Goal: Communication & Community: Answer question/provide support

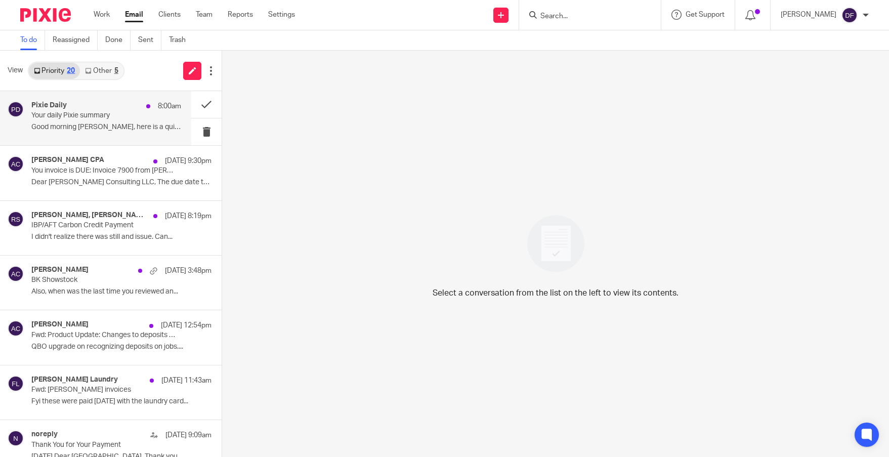
click at [86, 105] on div "Pixie Daily 8:00am" at bounding box center [106, 106] width 150 height 10
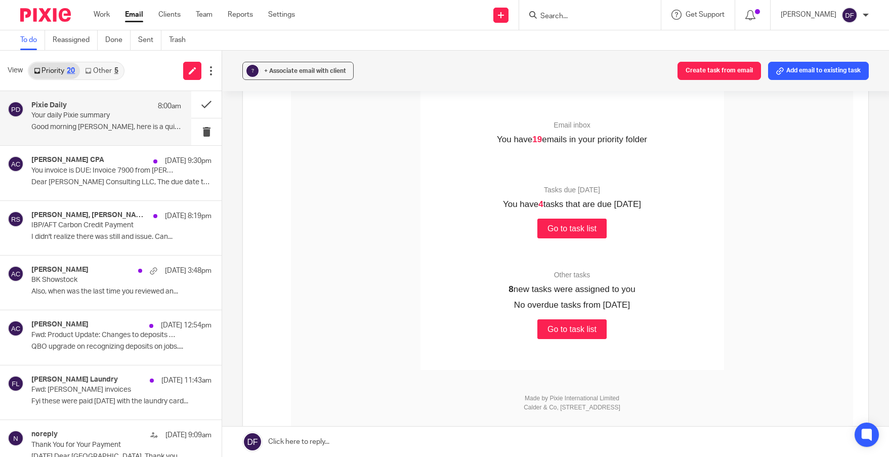
scroll to position [253, 0]
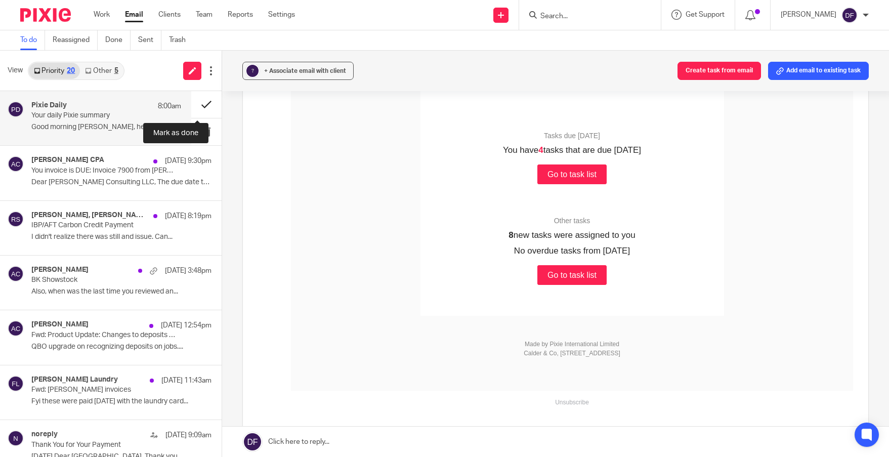
click at [197, 97] on button at bounding box center [206, 104] width 30 height 27
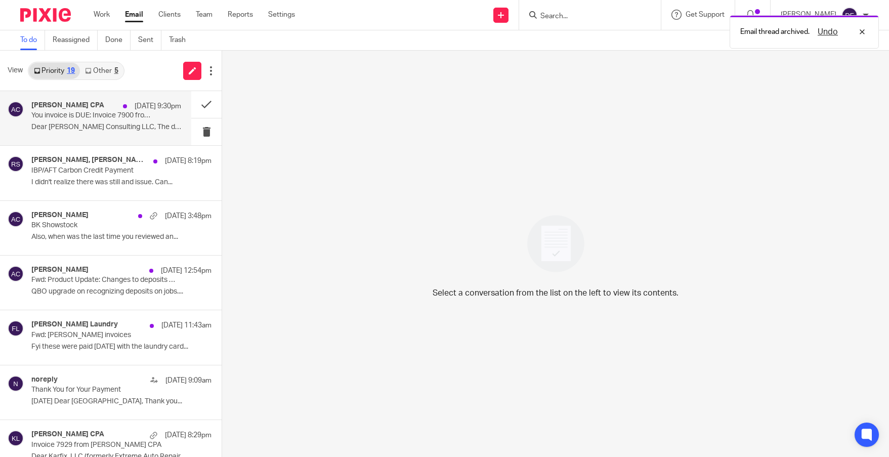
click at [95, 123] on p "Dear Richhart Consulting LLC, The due date to..." at bounding box center [106, 127] width 150 height 9
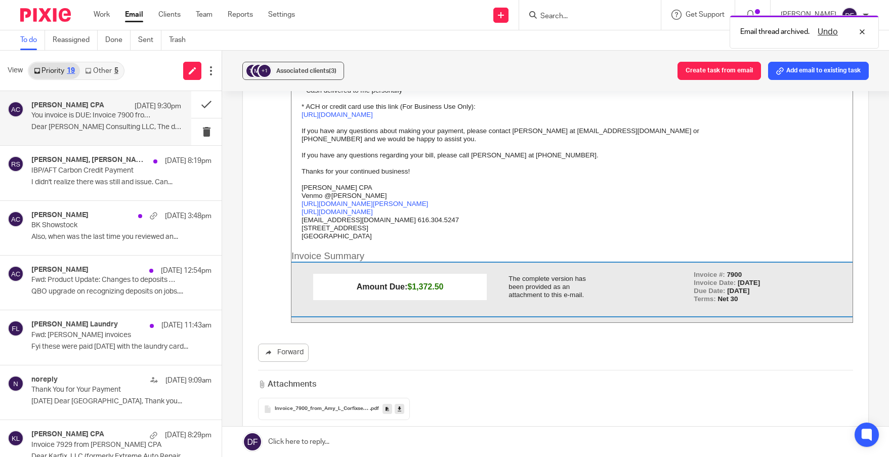
scroll to position [0, 0]
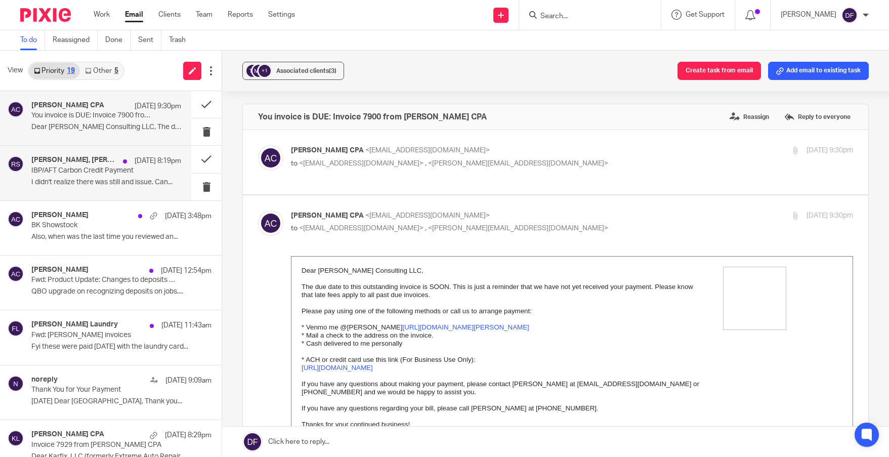
click at [49, 170] on p "IBP/AFT Carbon Credit Payment" at bounding box center [91, 171] width 120 height 9
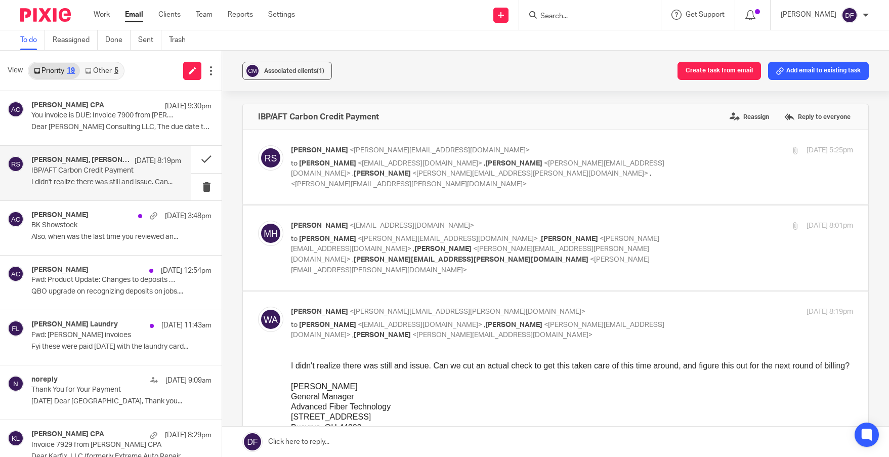
click at [684, 221] on div "Aug 14, 2025 8:01pm" at bounding box center [759, 226] width 187 height 11
checkbox input "true"
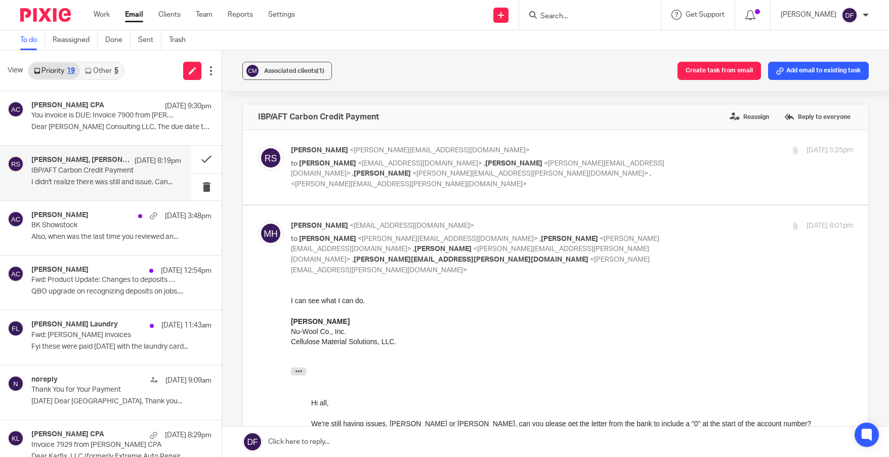
click at [683, 167] on div "Rachel Stern <rachel@cellulose.org> to Matt Henderson <mphenderson@nuwool.com> …" at bounding box center [572, 167] width 562 height 44
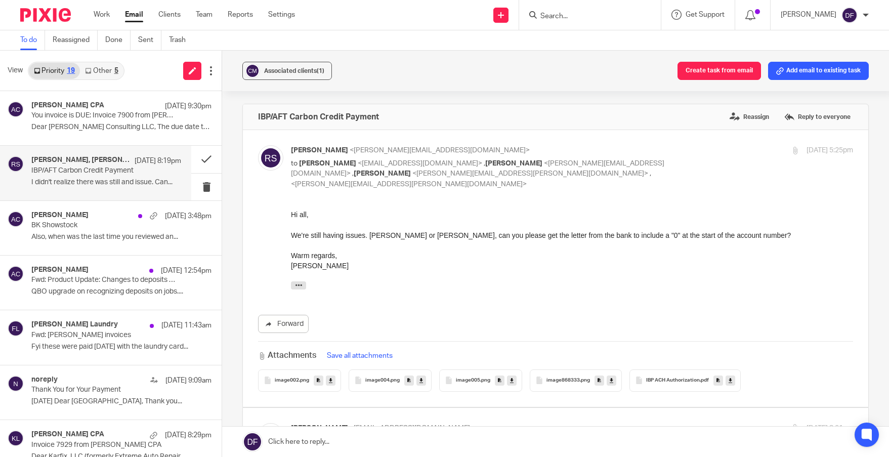
click at [685, 163] on div "Rachel Stern <rachel@cellulose.org> to Matt Henderson <mphenderson@nuwool.com> …" at bounding box center [572, 167] width 562 height 44
checkbox input "false"
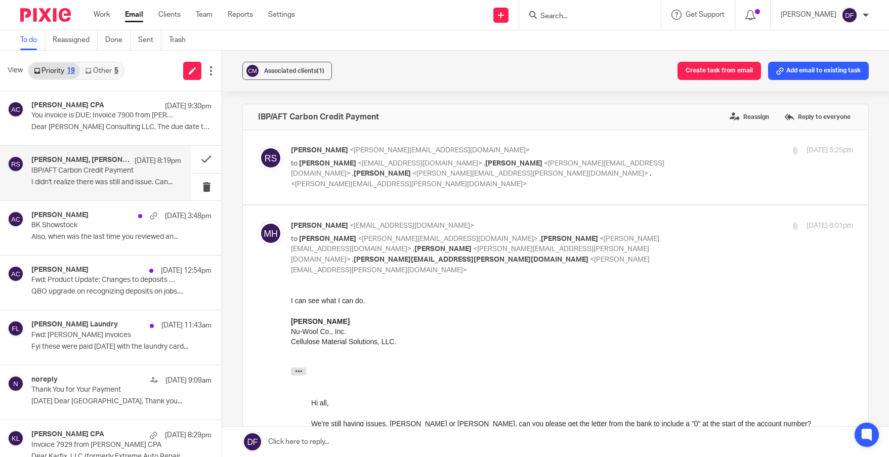
click at [687, 234] on div "Matt Henderson <mphenderson@nuwool.com> to Rachel Stern <rachel@cellulose.org> …" at bounding box center [572, 248] width 562 height 55
checkbox input "false"
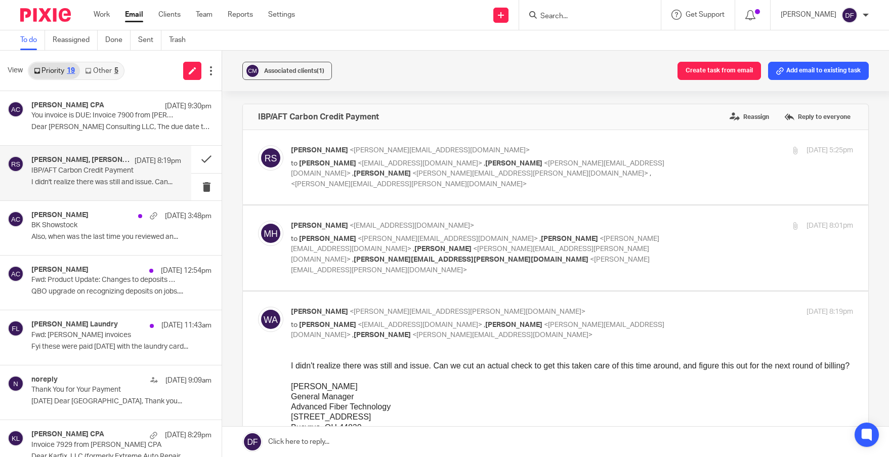
click at [451, 444] on link at bounding box center [555, 442] width 667 height 30
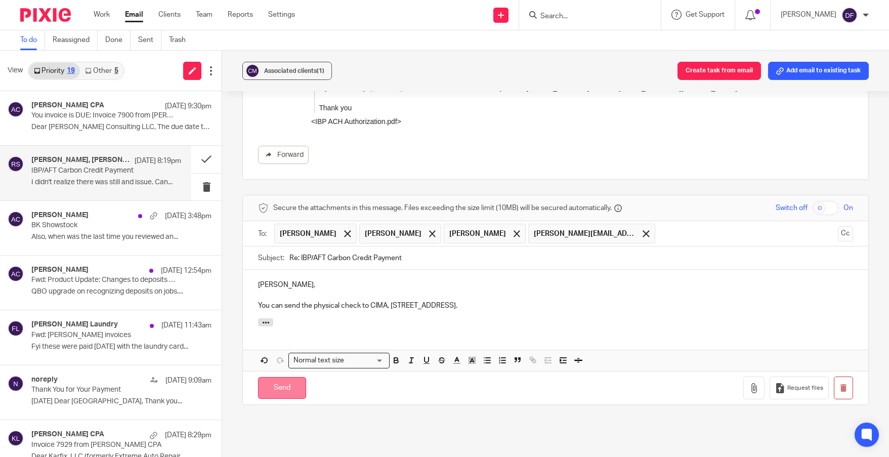
click at [289, 377] on input "Send" at bounding box center [282, 388] width 48 height 22
click at [83, 226] on p "BK Showstock" at bounding box center [91, 225] width 120 height 9
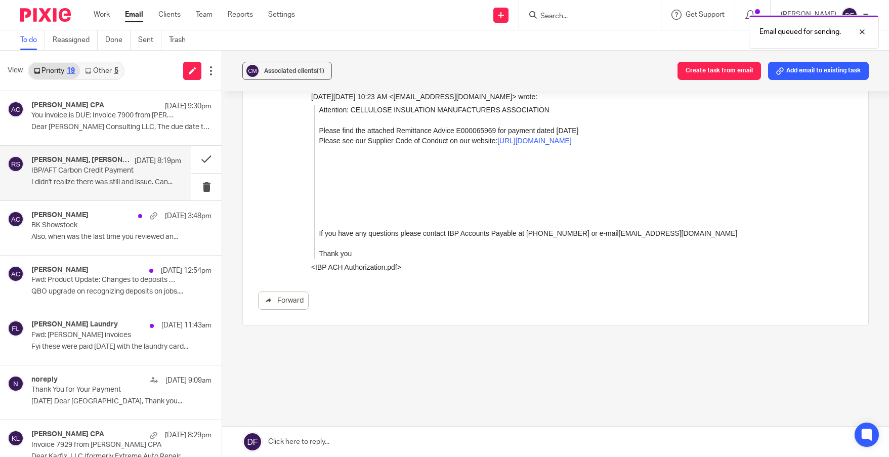
scroll to position [2363, 0]
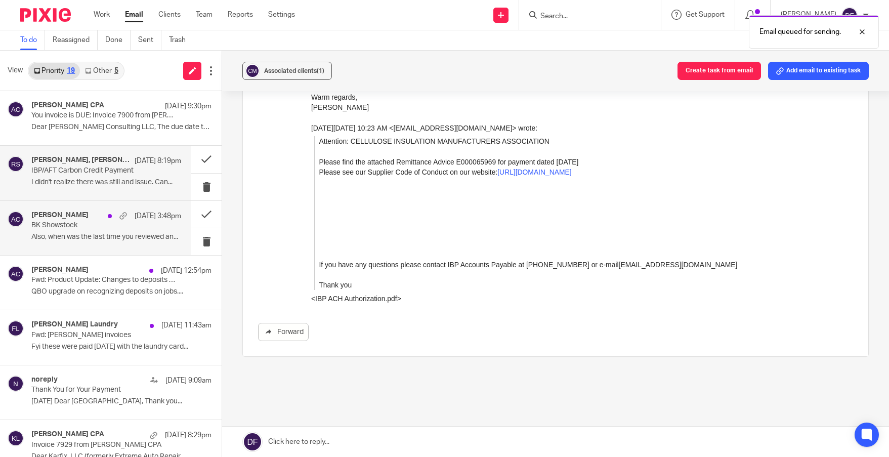
click at [50, 217] on h4 "[PERSON_NAME]" at bounding box center [59, 215] width 57 height 9
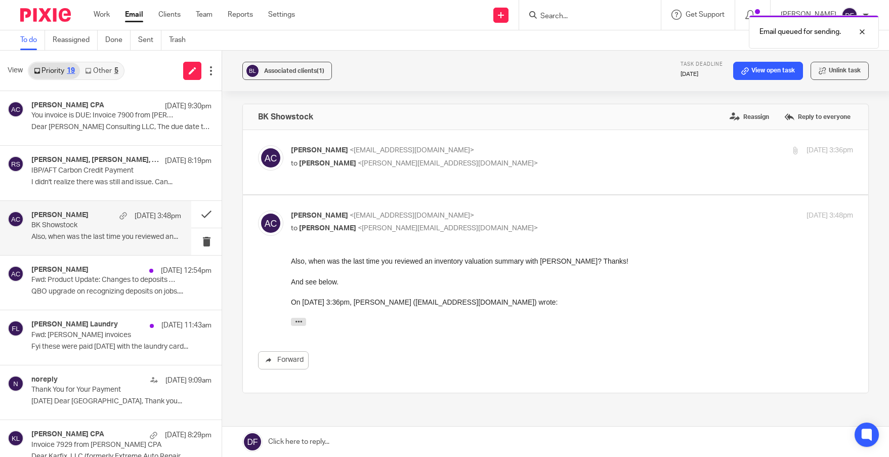
scroll to position [0, 0]
click at [525, 157] on div "Amy Corfixsen <amylcpa@gmail.com> to Donna Ferguson <donna@amylcpa.com>" at bounding box center [478, 156] width 375 height 23
checkbox input "true"
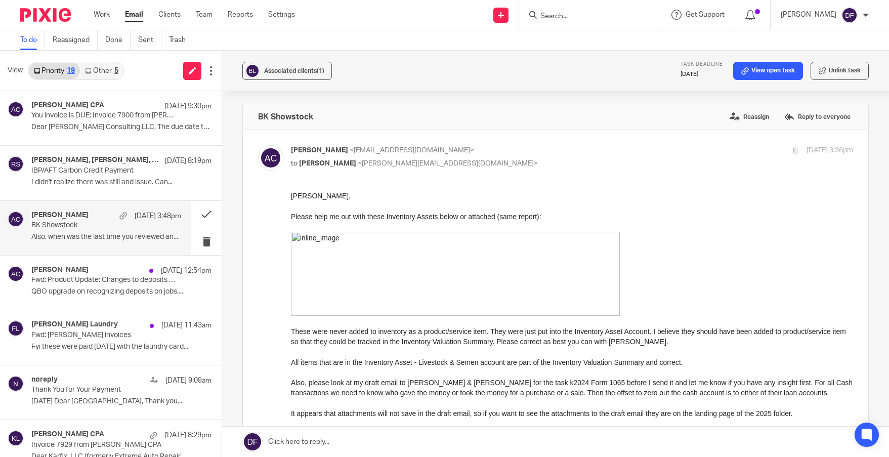
scroll to position [202, 0]
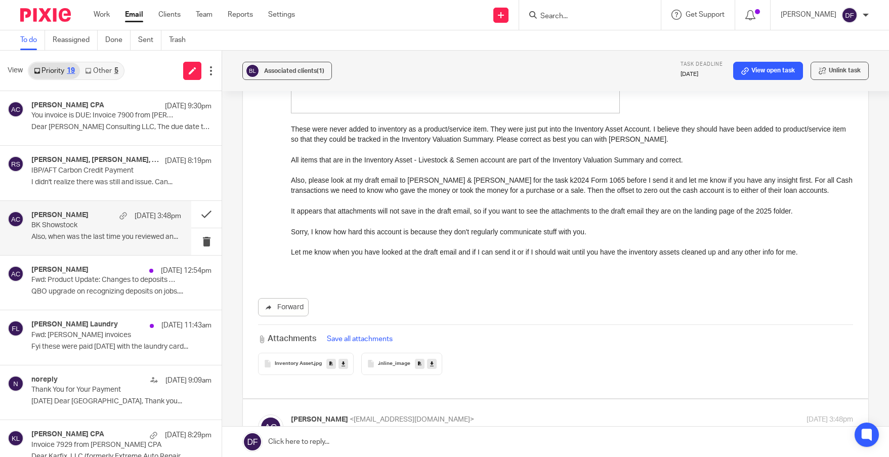
click at [351, 444] on link at bounding box center [555, 442] width 667 height 30
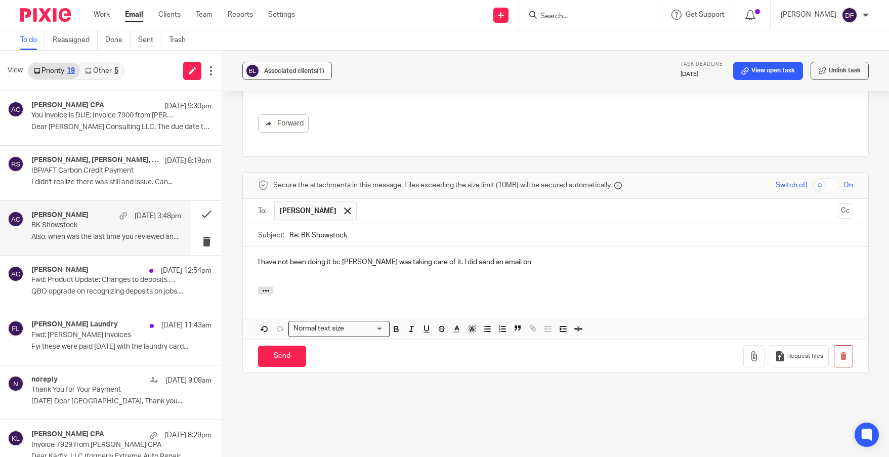
click at [301, 75] on div "Associated clients (1)" at bounding box center [294, 71] width 60 height 10
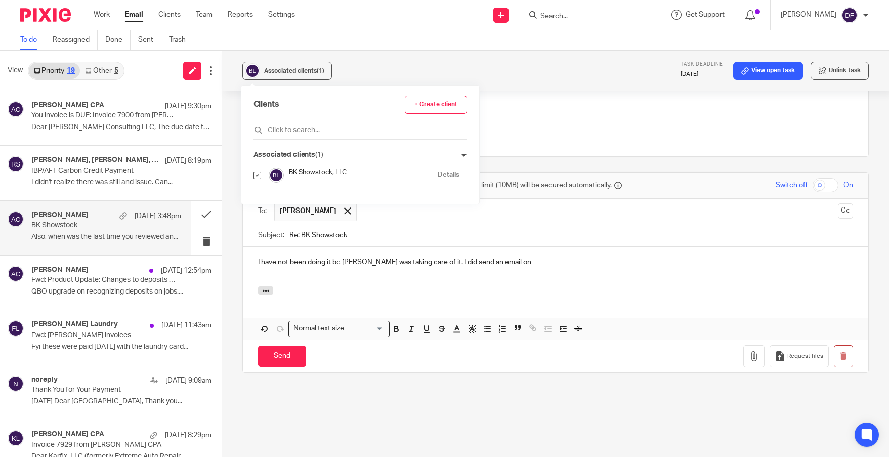
click at [573, 257] on p "I have not been doing it bc Heather was taking care of it. I did send an email …" at bounding box center [555, 262] width 595 height 10
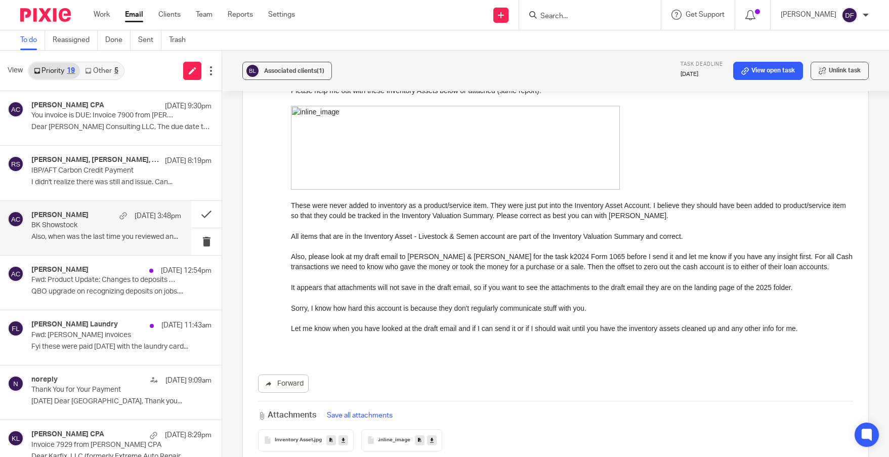
scroll to position [75, 0]
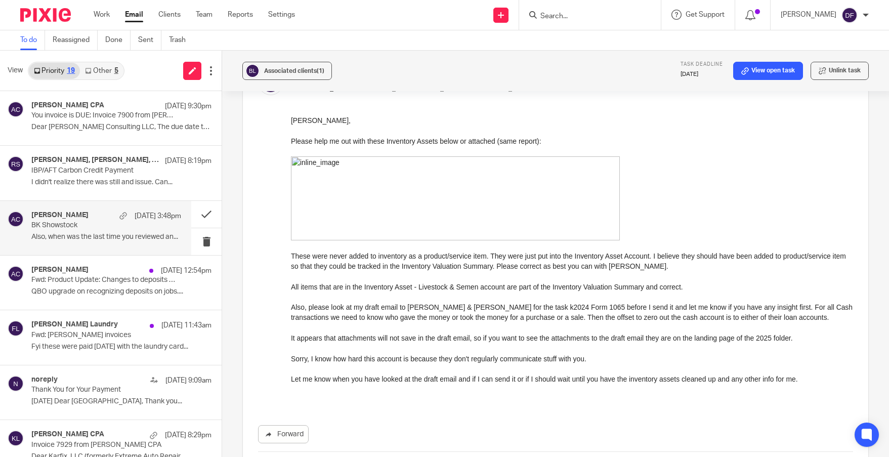
drag, startPoint x: 36, startPoint y: 288, endPoint x: 479, endPoint y: 48, distance: 504.2
click at [36, 287] on div "Amy Corfixsen Aug 14 12:54pm Fwd: Product Update: Changes to deposits on estima…" at bounding box center [121, 283] width 180 height 34
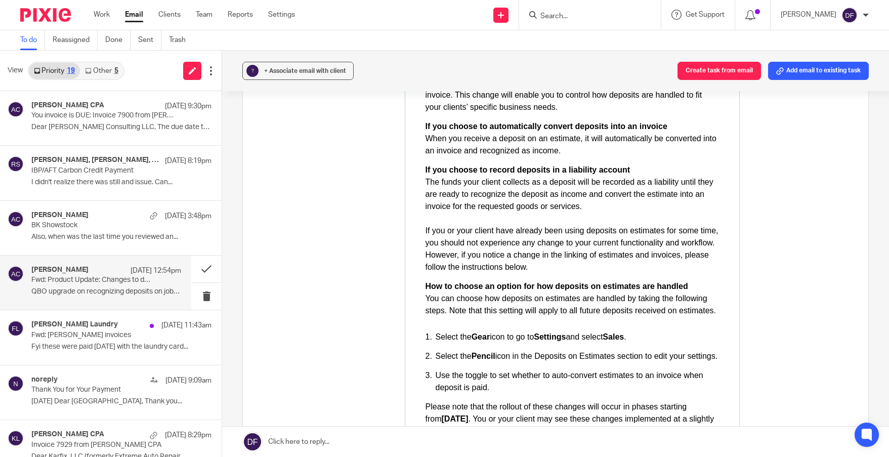
scroll to position [658, 0]
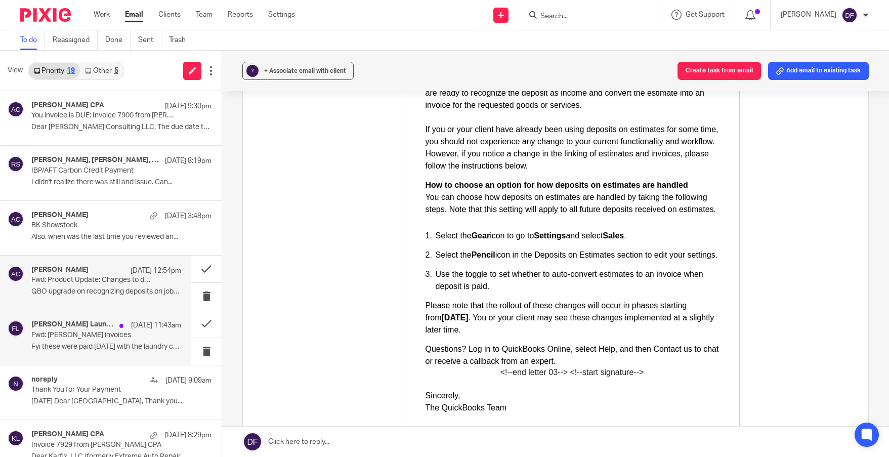
click at [58, 333] on p "Fwd: Orkin invoices" at bounding box center [91, 335] width 120 height 9
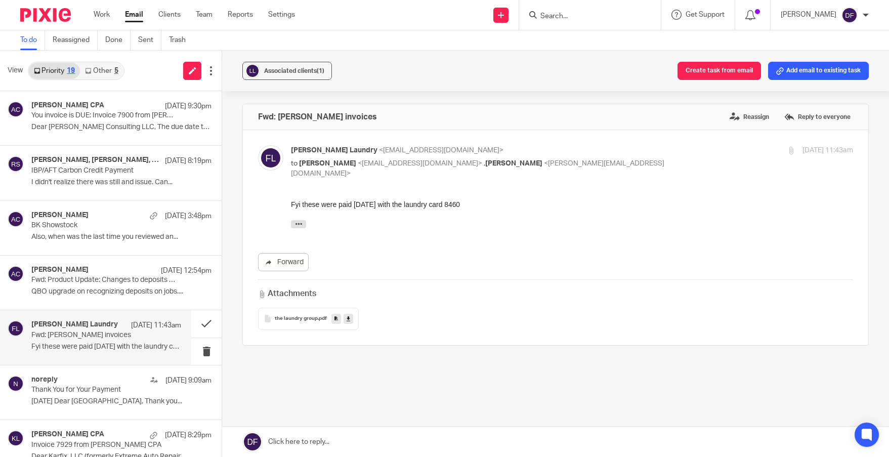
scroll to position [0, 0]
click at [193, 321] on button at bounding box center [206, 323] width 30 height 27
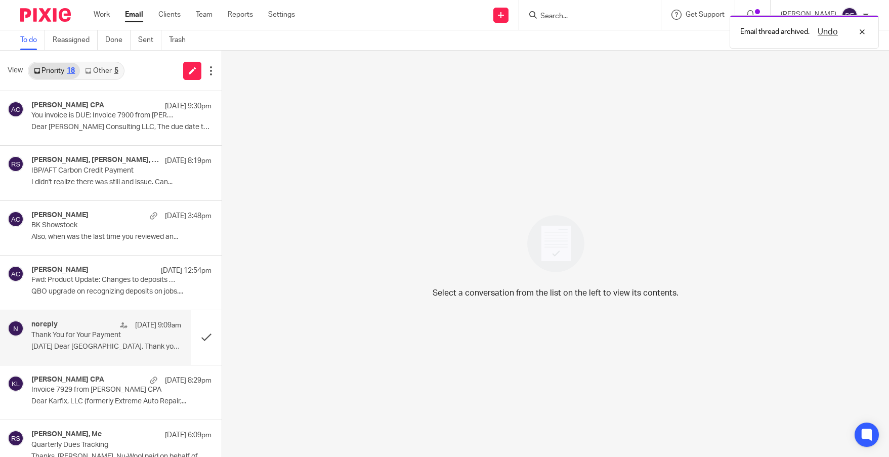
click at [65, 337] on p "Thank You for Your Payment" at bounding box center [91, 335] width 120 height 9
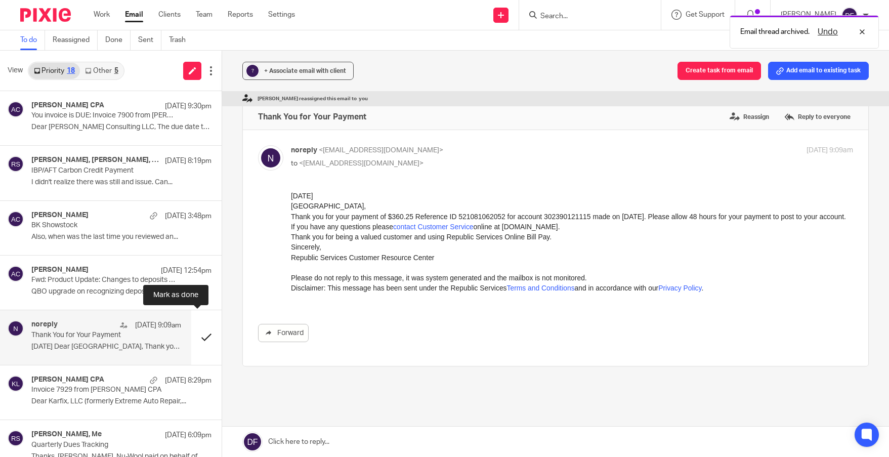
click at [200, 333] on button at bounding box center [206, 337] width 30 height 54
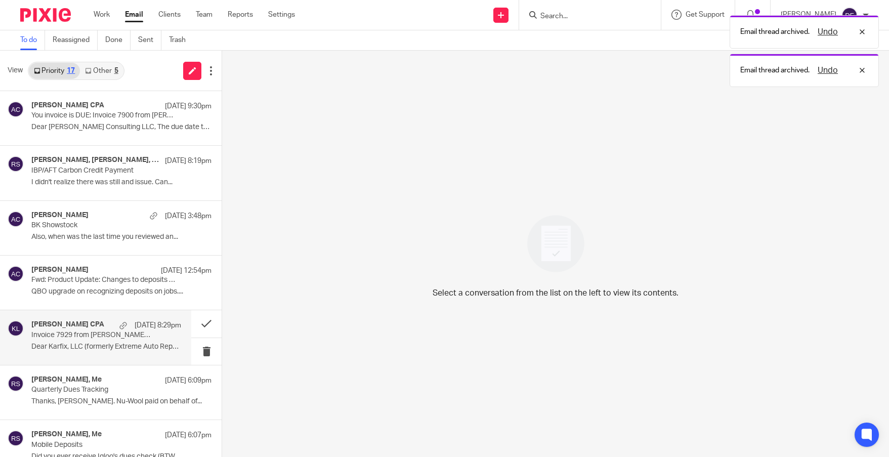
click at [58, 354] on div "Amy L Corfixsen CPA Aug 13 8:29pm Invoice 7929 from Amy L Corfixsen CPA Dear Ka…" at bounding box center [106, 337] width 150 height 34
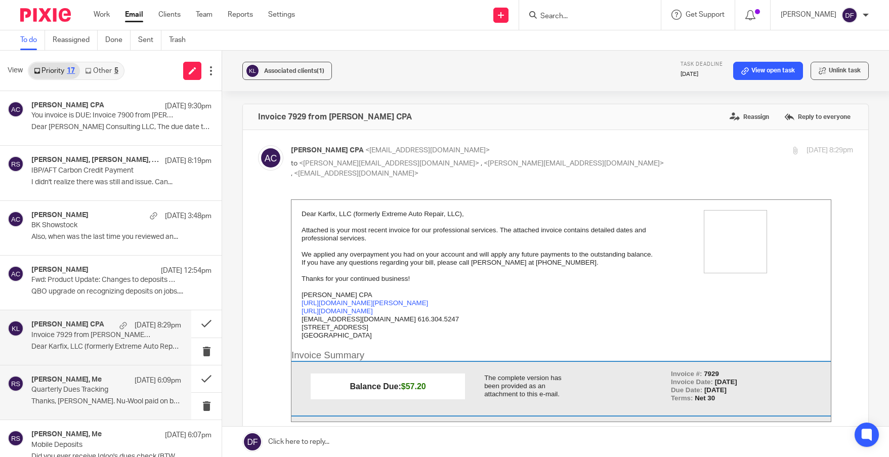
click at [129, 390] on p "Quarterly Dues Tracking" at bounding box center [91, 390] width 120 height 9
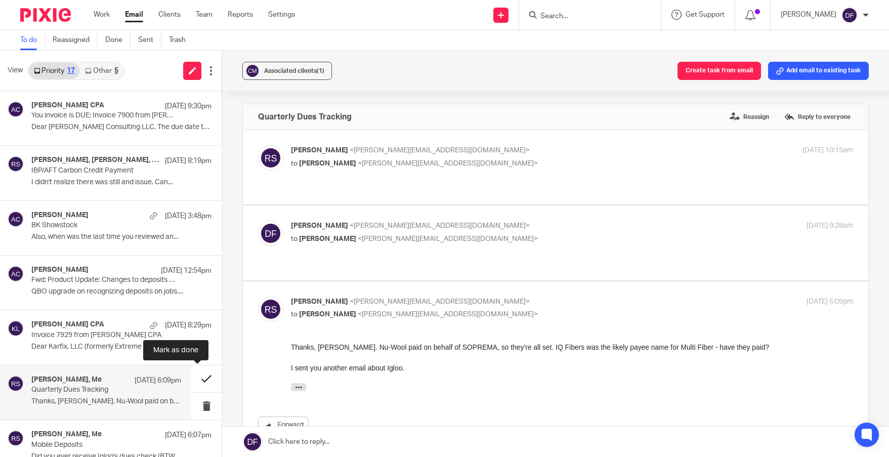
click at [196, 375] on button at bounding box center [206, 378] width 30 height 27
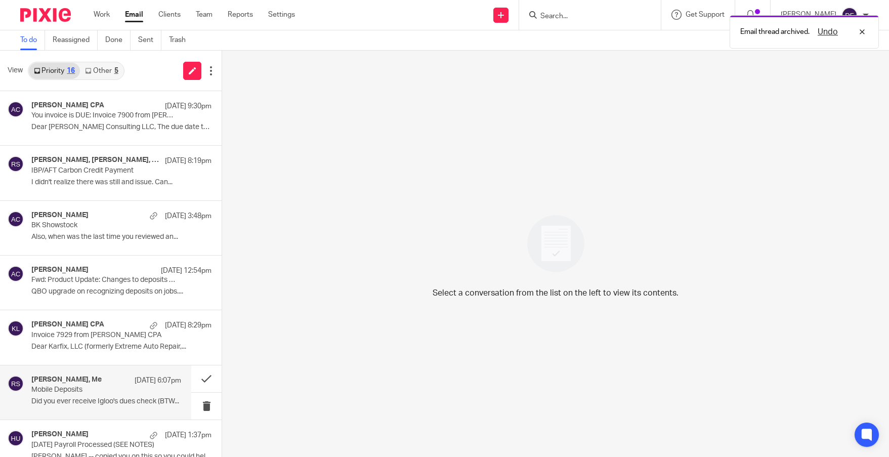
click at [88, 386] on p "Mobile Deposits" at bounding box center [91, 390] width 120 height 9
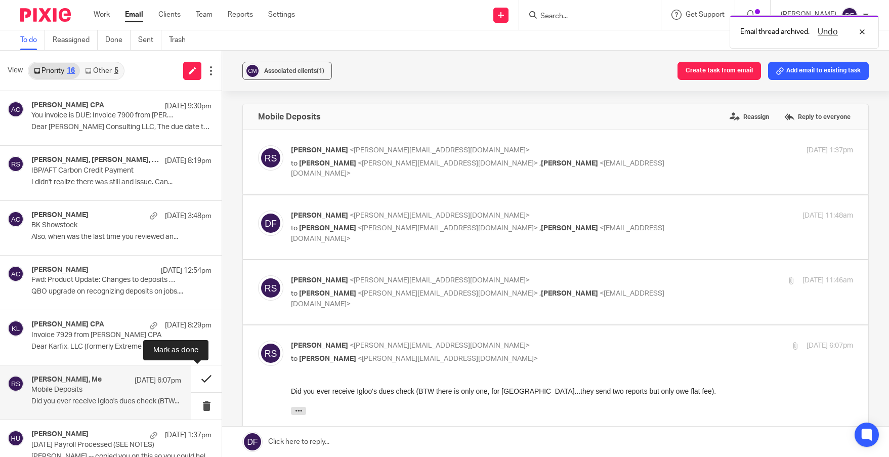
click at [198, 376] on button at bounding box center [206, 378] width 30 height 27
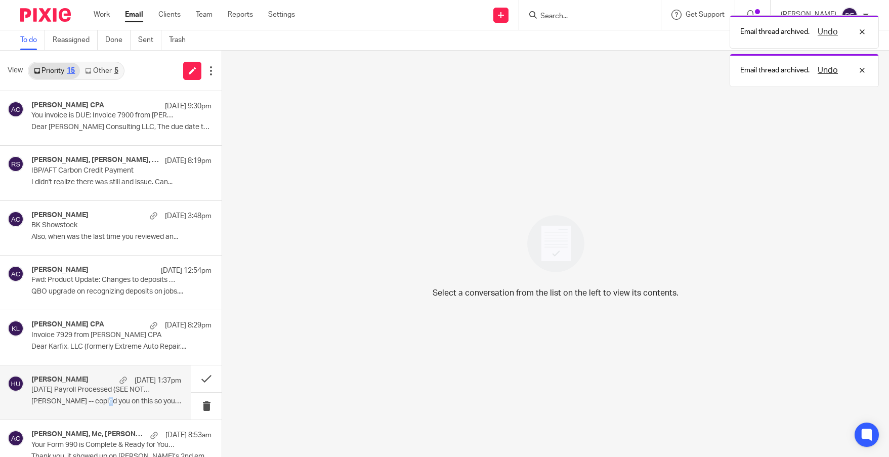
click at [105, 397] on div "Holly Utting Aug 13 1:37pm 08.22.25 Payroll Processed (SEE NOTES) Donna -- copi…" at bounding box center [106, 393] width 150 height 34
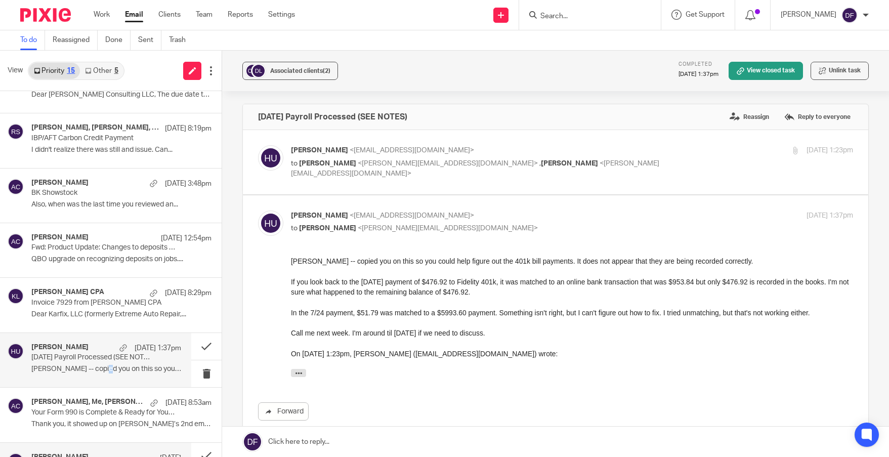
scroll to position [51, 0]
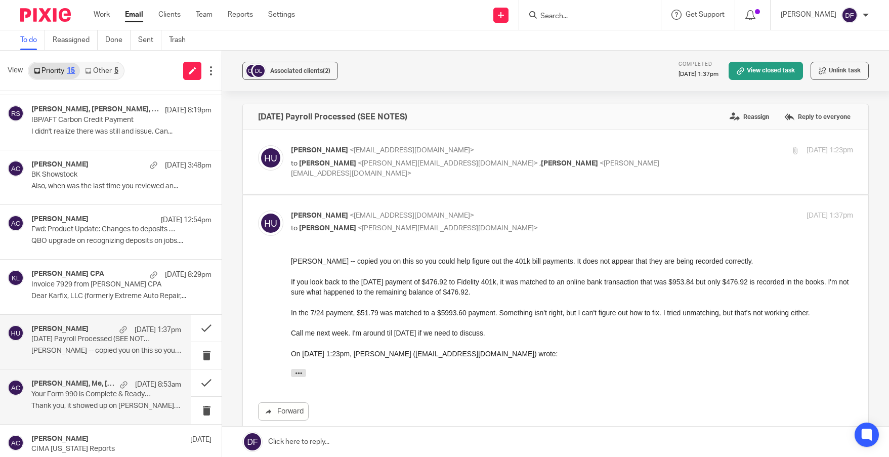
click at [119, 398] on p "Your Form 990 is Complete & Ready for Your Review" at bounding box center [91, 394] width 120 height 9
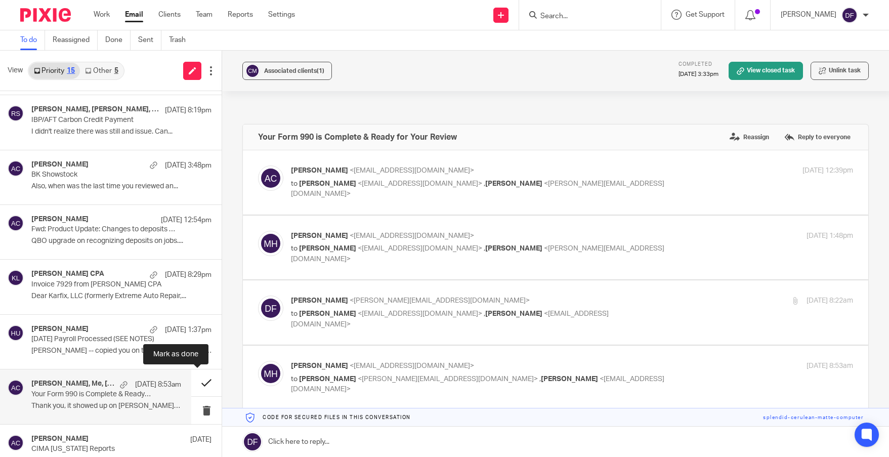
scroll to position [0, 0]
click at [194, 381] on button at bounding box center [206, 383] width 30 height 27
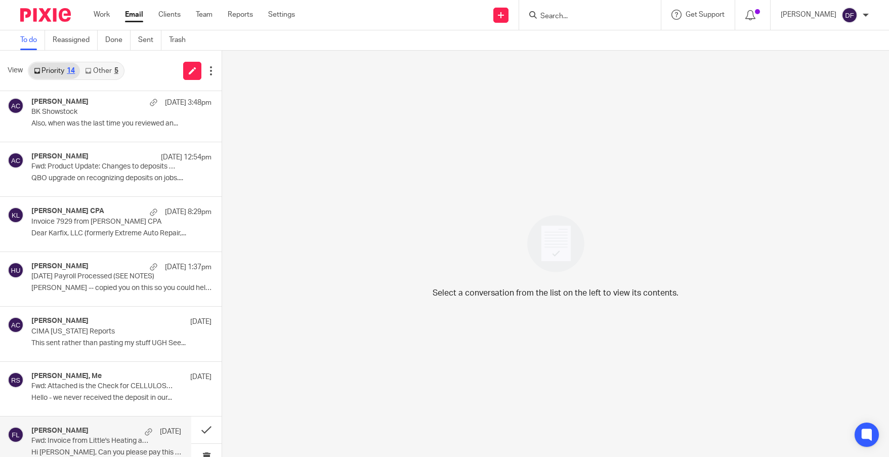
scroll to position [152, 0]
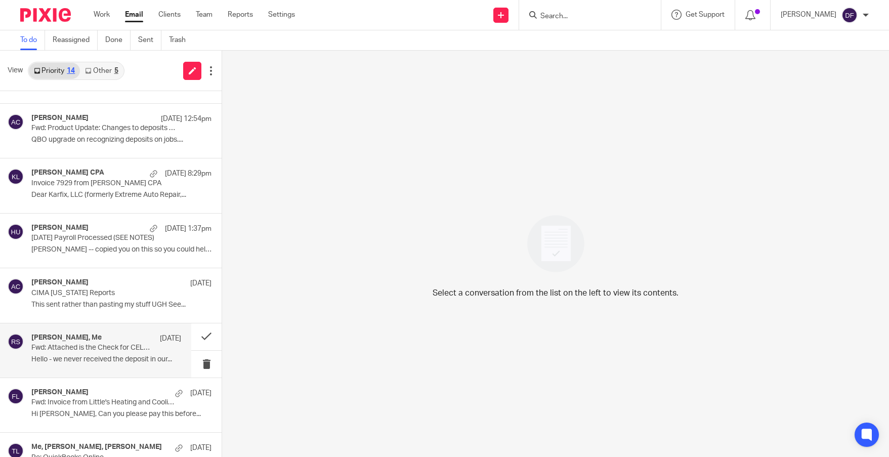
click at [81, 354] on div "Rachel Stern, Me Aug 8 Fwd: Attached is the Check for CELLULOSE INSULATION MANU…" at bounding box center [106, 351] width 150 height 34
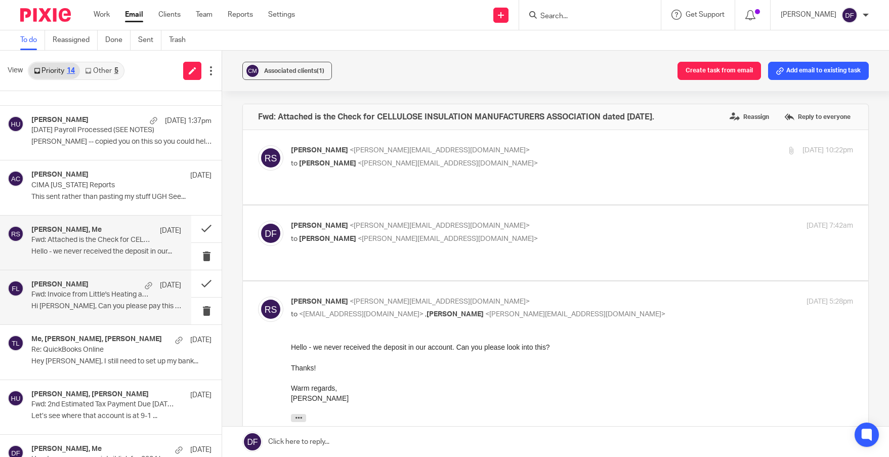
scroll to position [304, 0]
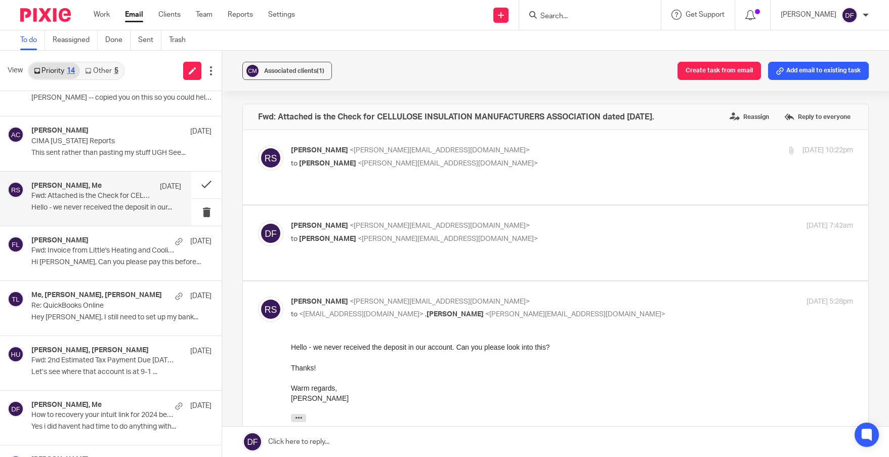
click at [562, 18] on input "Search" at bounding box center [585, 16] width 91 height 9
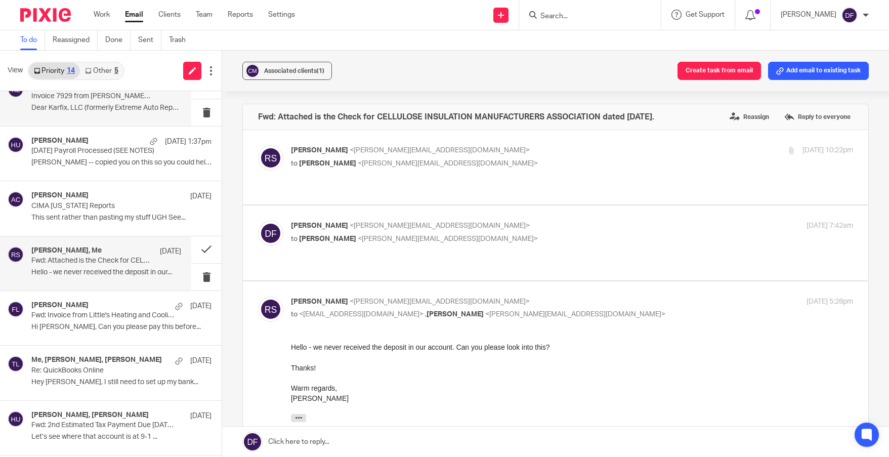
scroll to position [253, 0]
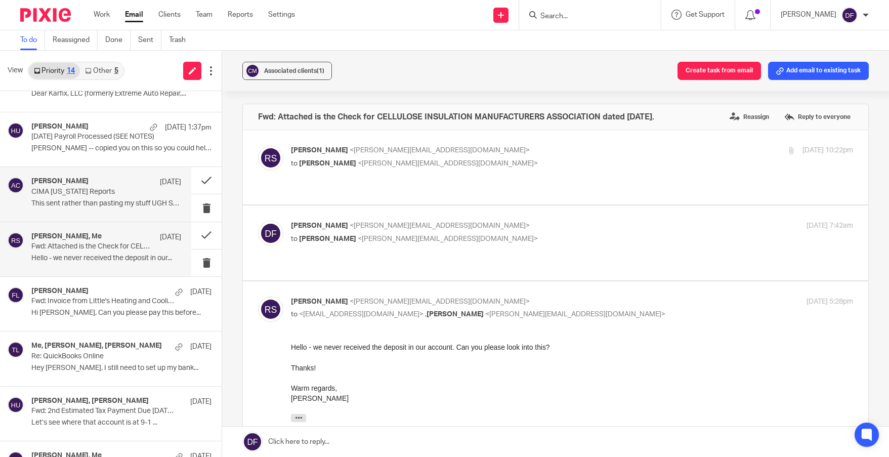
click at [80, 191] on p "CIMA Ohio Reports" at bounding box center [91, 192] width 120 height 9
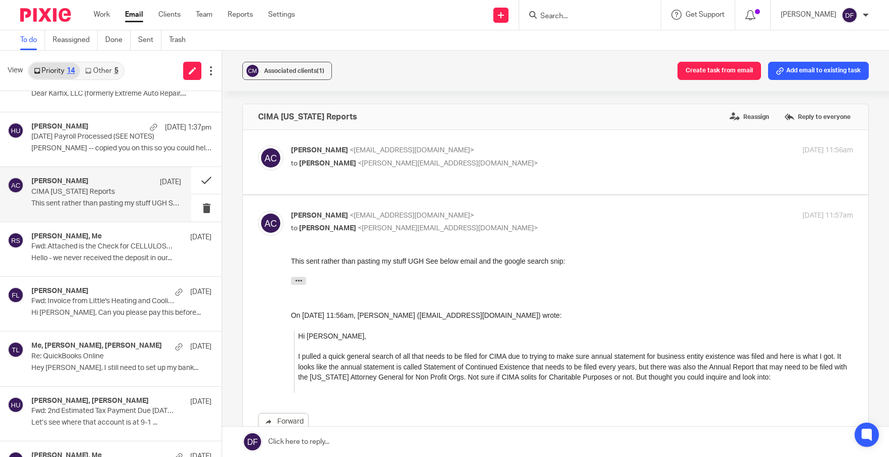
scroll to position [0, 0]
click at [60, 190] on p "CIMA Ohio Reports" at bounding box center [91, 192] width 120 height 9
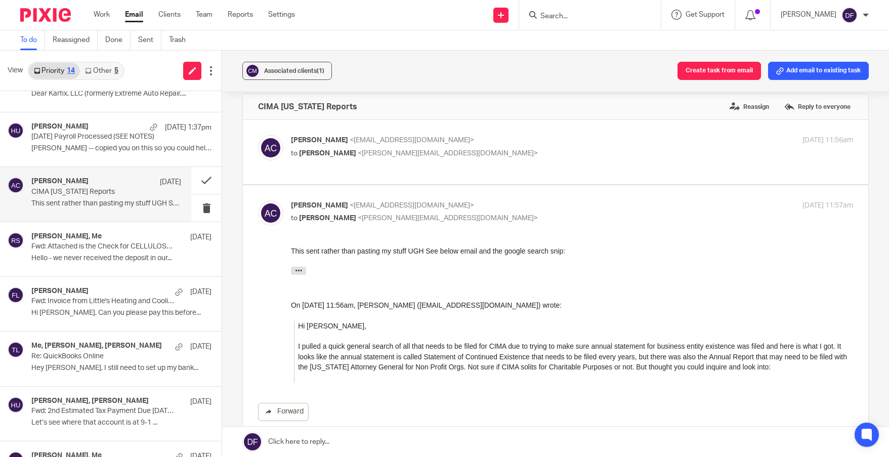
scroll to position [51, 0]
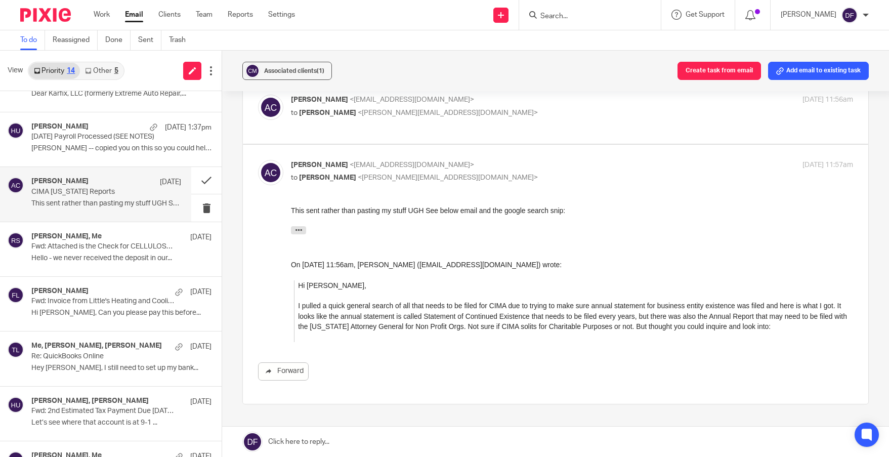
click at [602, 105] on p "Amy Corfixsen <amylcpa@gmail.com>" at bounding box center [478, 100] width 375 height 11
checkbox input "true"
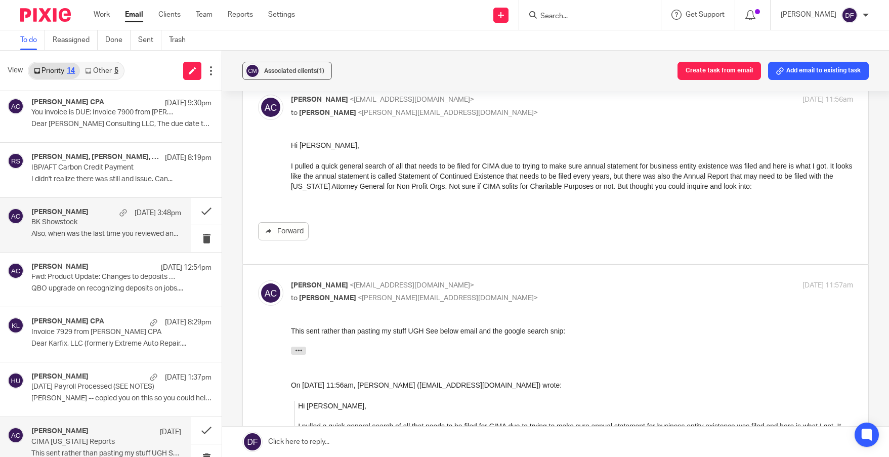
scroll to position [0, 0]
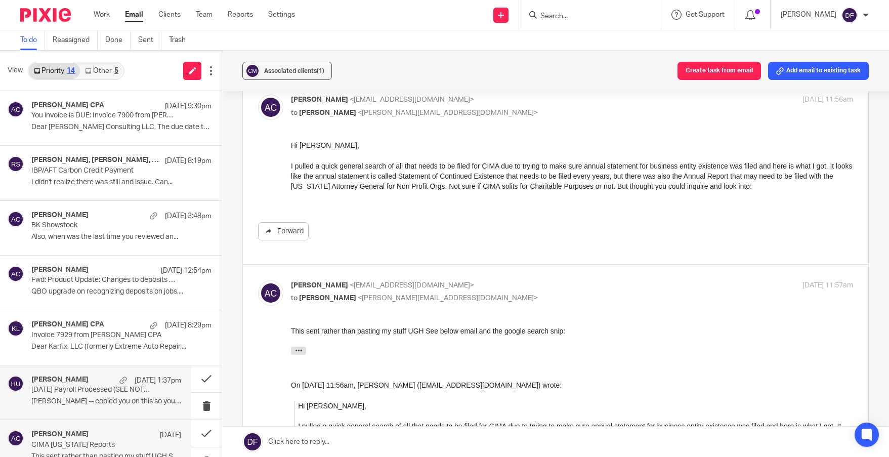
click at [86, 393] on p "08.22.25 Payroll Processed (SEE NOTES)" at bounding box center [91, 390] width 120 height 9
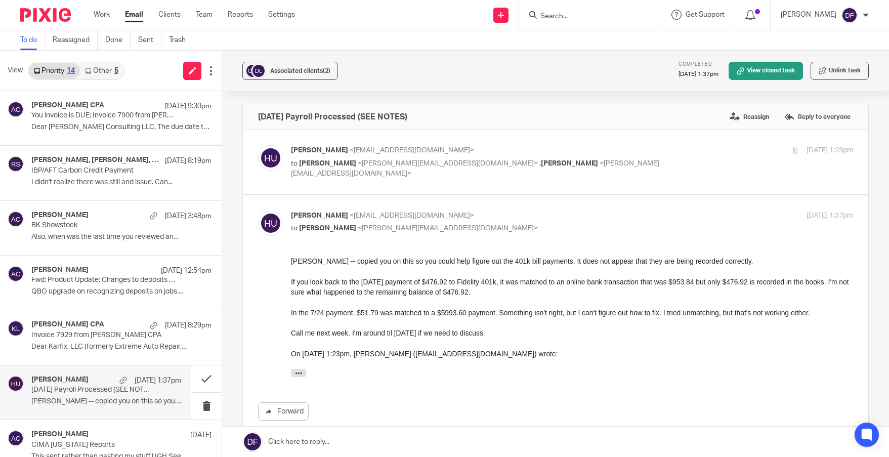
click at [672, 163] on div "Holly Utting <hollyutting@gmail.com> to Carla Dells <carla@dsinvestmentadvisors…" at bounding box center [572, 162] width 562 height 34
checkbox input "true"
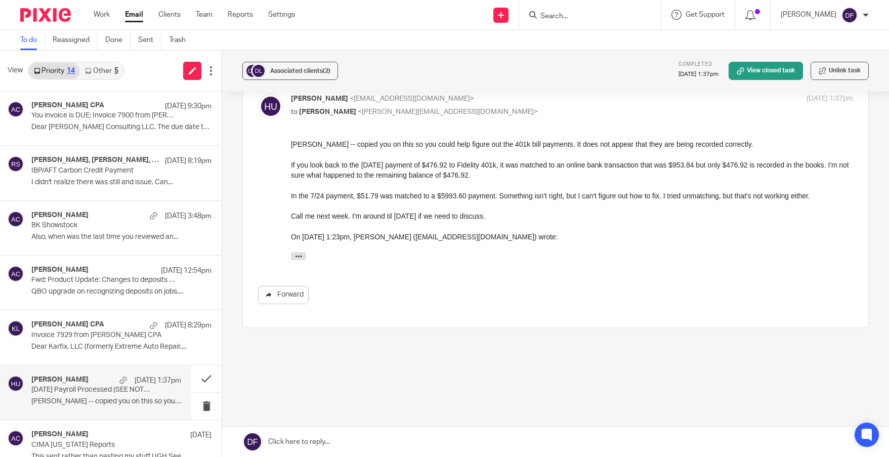
scroll to position [412, 0]
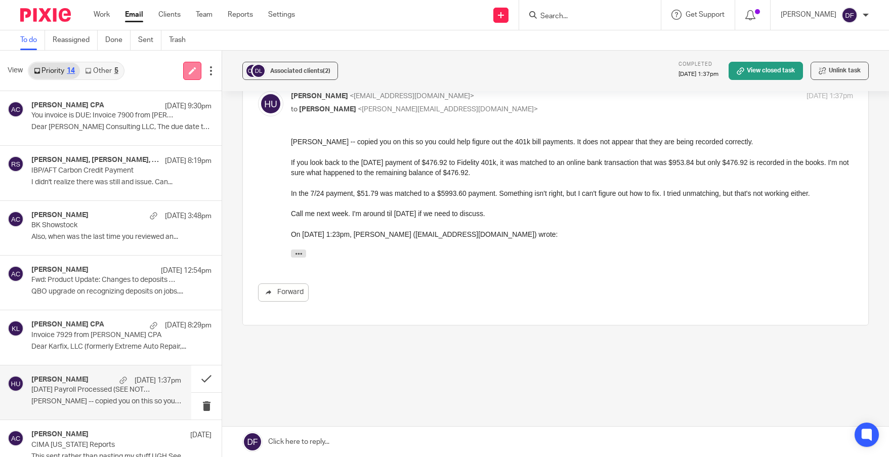
click at [192, 73] on icon at bounding box center [193, 71] width 8 height 8
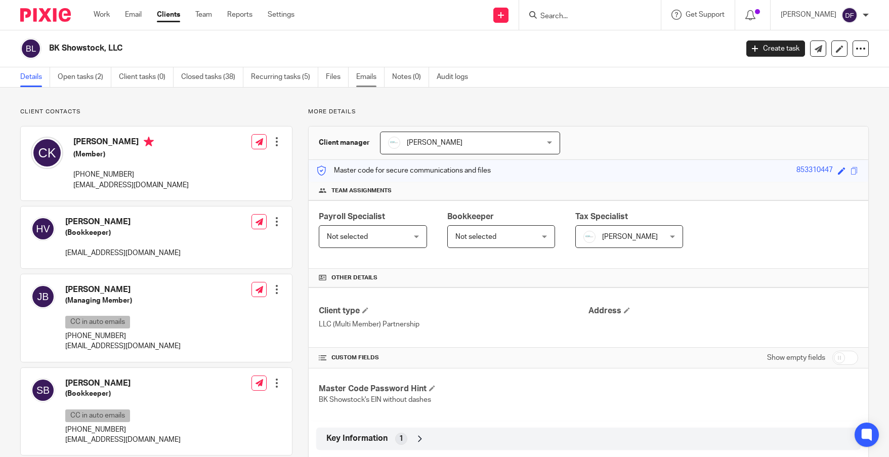
click at [371, 80] on link "Emails" at bounding box center [370, 77] width 28 height 20
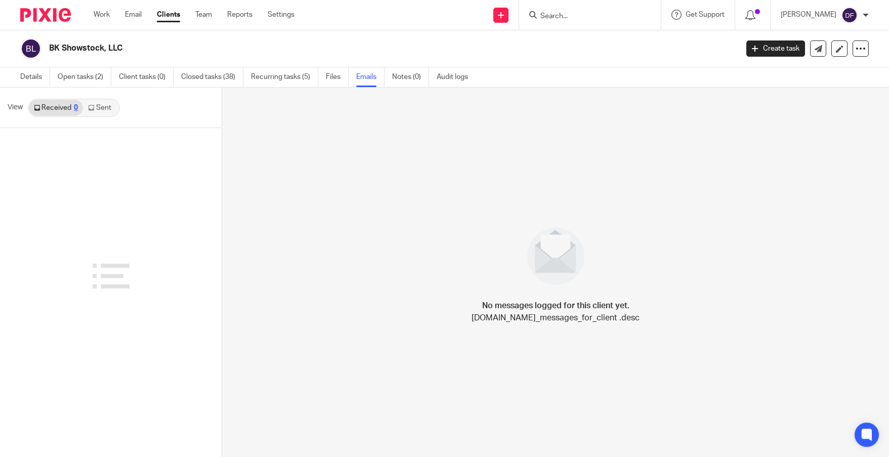
click at [110, 110] on link "Sent" at bounding box center [100, 108] width 35 height 16
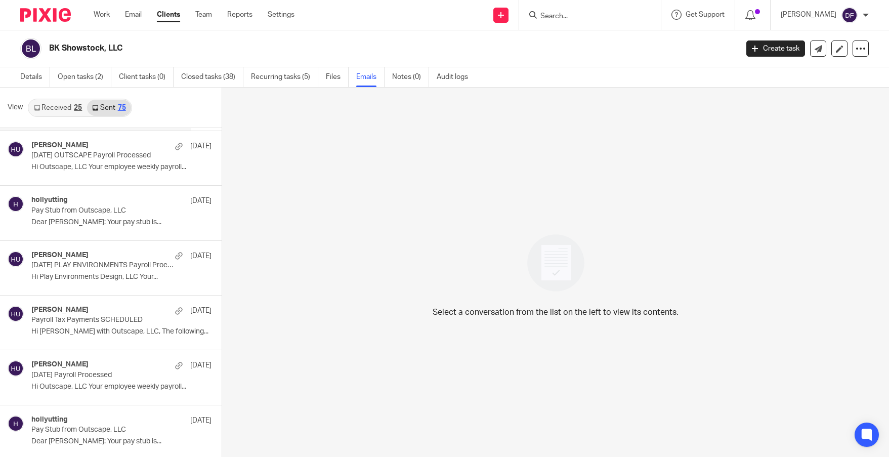
scroll to position [962, 0]
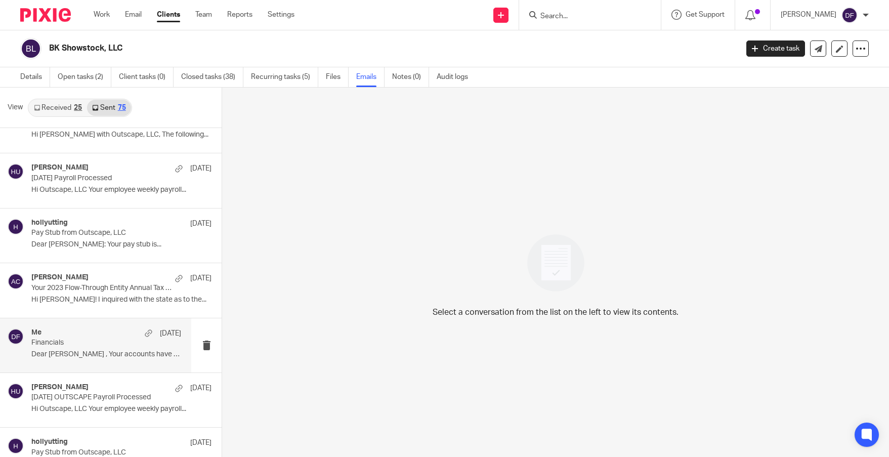
click at [97, 346] on p "Financials" at bounding box center [91, 343] width 120 height 9
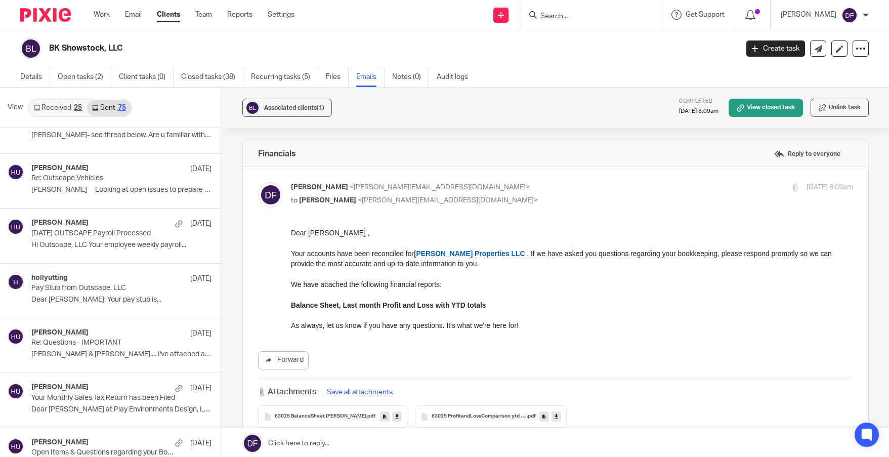
scroll to position [1670, 0]
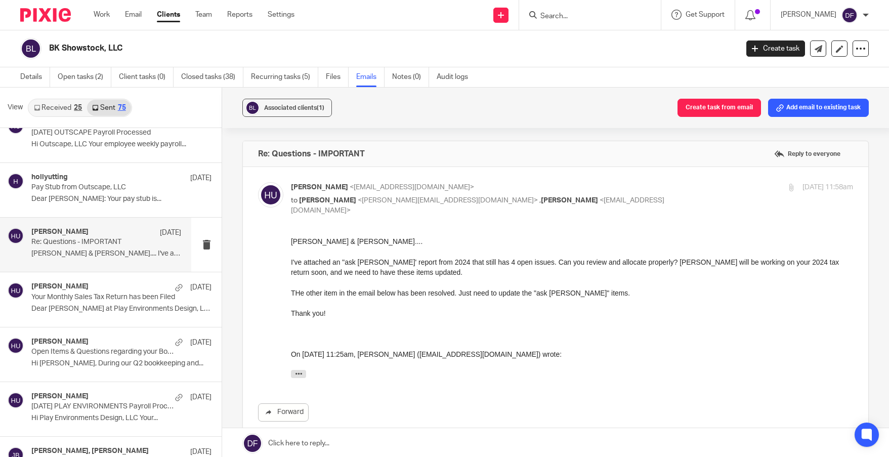
scroll to position [1721, 0]
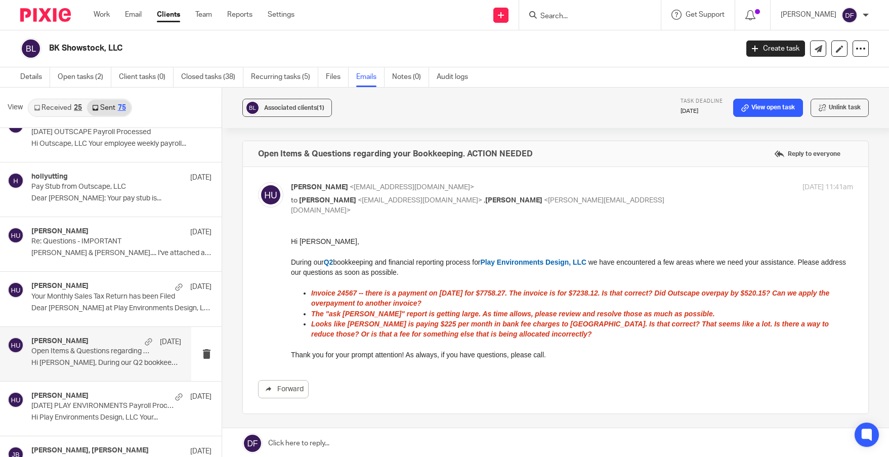
scroll to position [1772, 0]
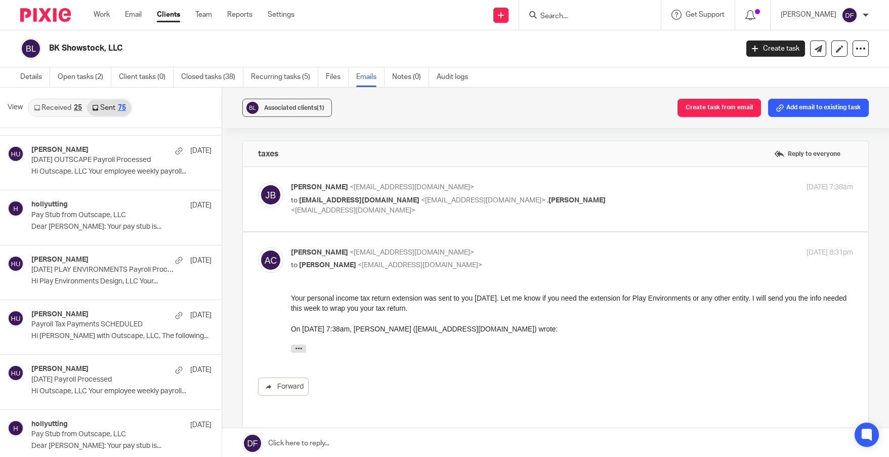
scroll to position [2285, 0]
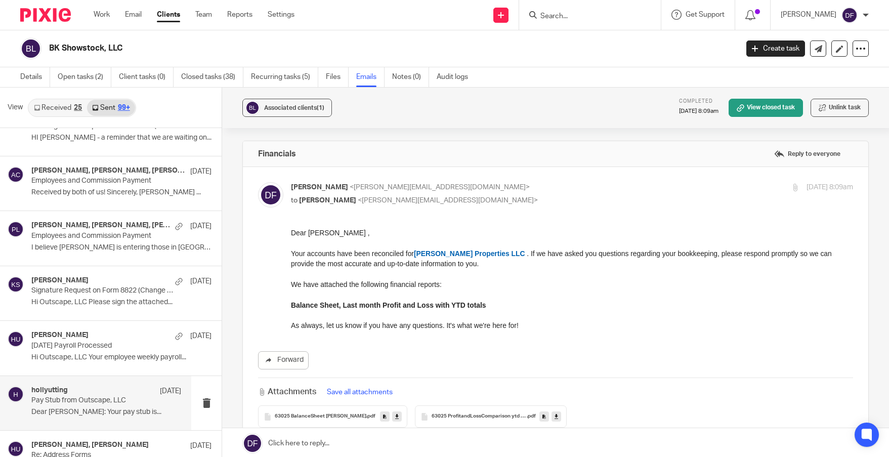
scroll to position [4405, 0]
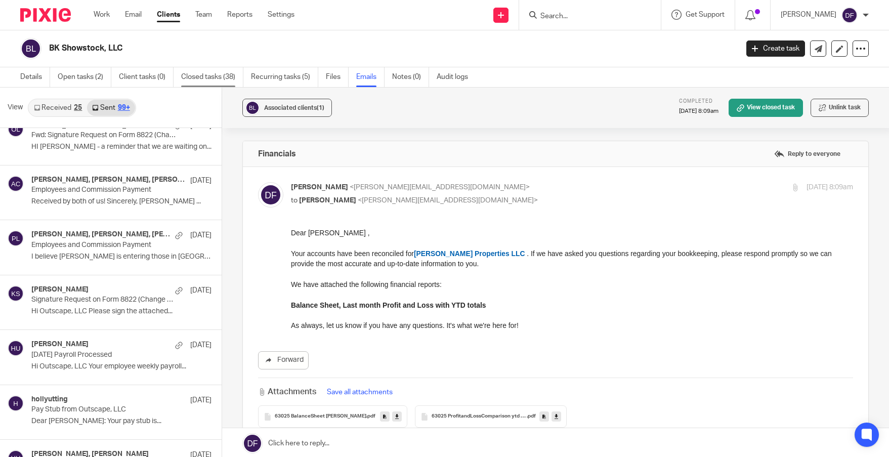
click at [197, 83] on link "Closed tasks (38)" at bounding box center [212, 77] width 62 height 20
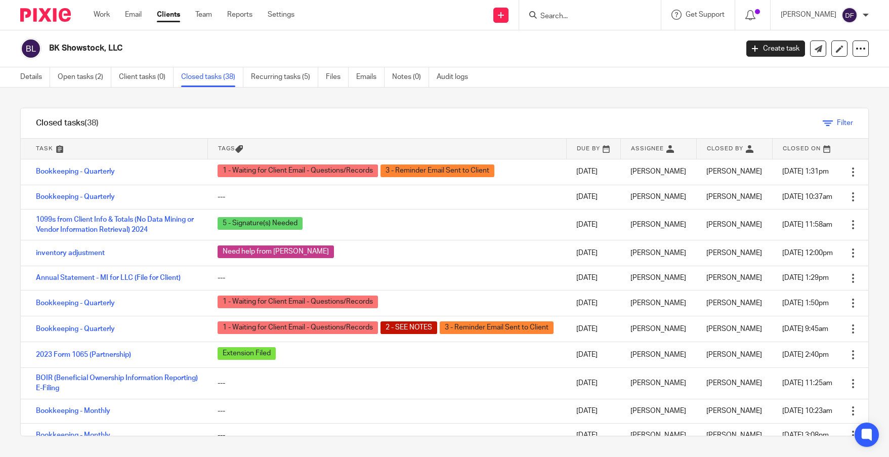
click at [823, 120] on icon at bounding box center [828, 123] width 10 height 10
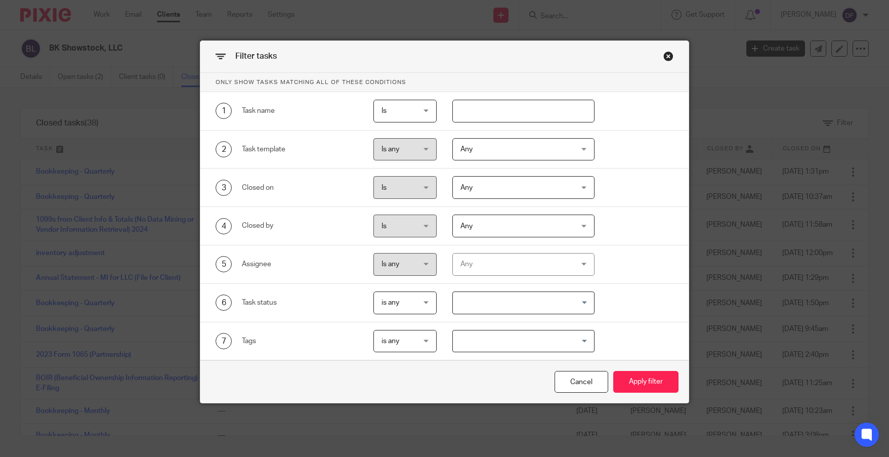
click at [513, 114] on input "text" at bounding box center [524, 111] width 142 height 23
click at [498, 150] on span "Any" at bounding box center [514, 149] width 107 height 21
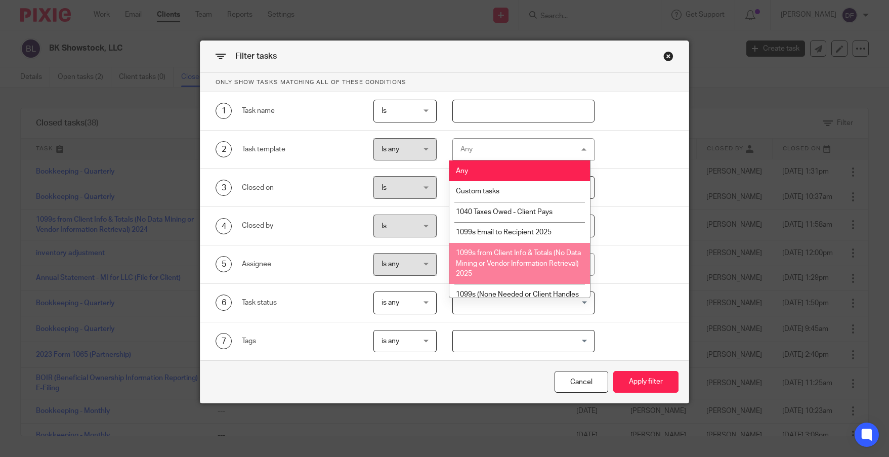
click at [658, 146] on div "2 Task template Is any Is any Is any Is not is_any Any Any Any Custom tasks 104…" at bounding box center [437, 149] width 474 height 23
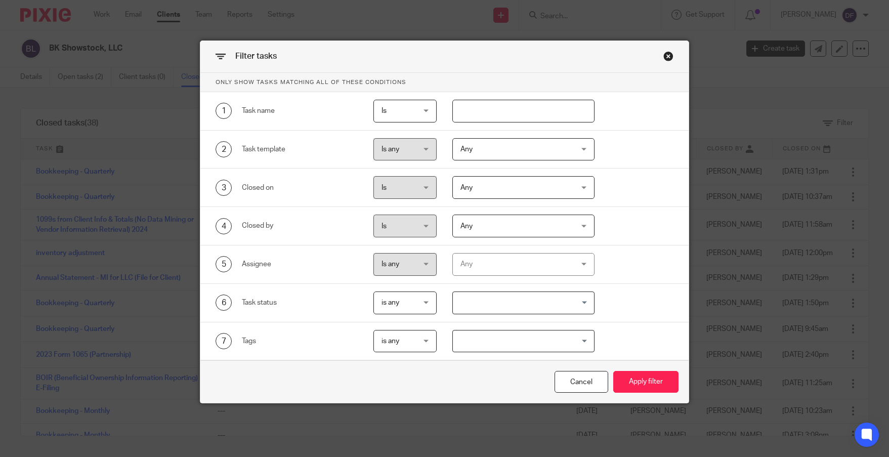
click at [520, 225] on span "Any" at bounding box center [514, 225] width 107 height 21
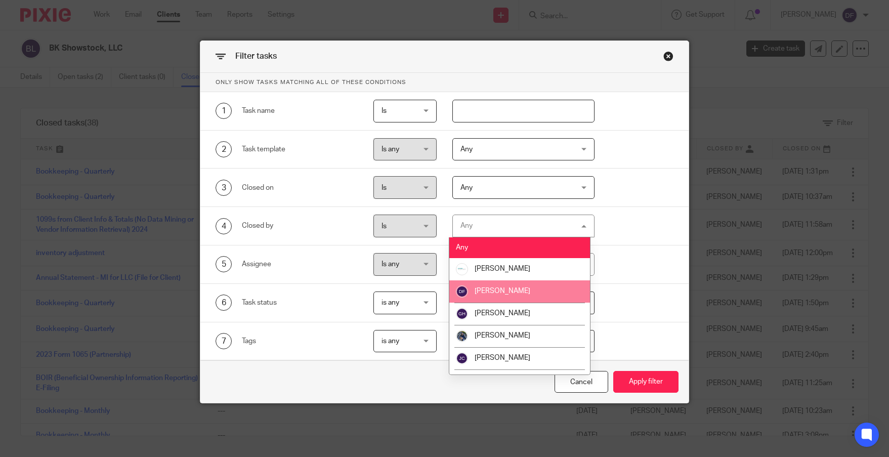
click at [519, 292] on span "[PERSON_NAME]" at bounding box center [503, 291] width 56 height 7
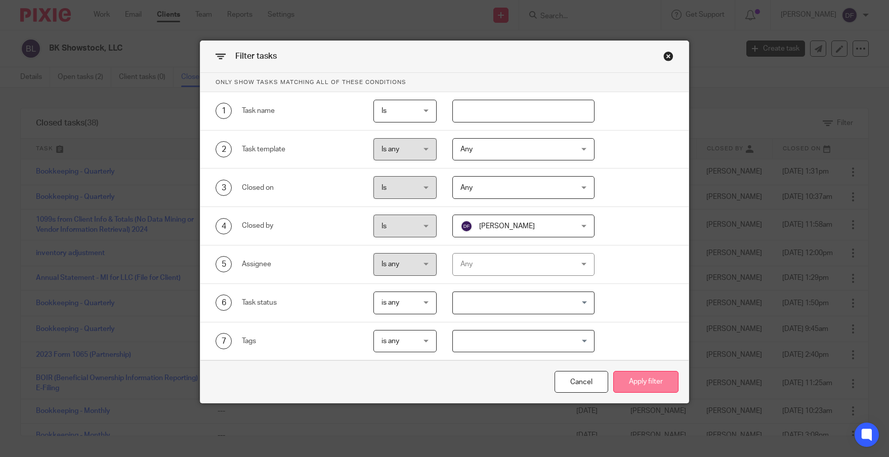
click at [641, 381] on button "Apply filter" at bounding box center [646, 382] width 65 height 22
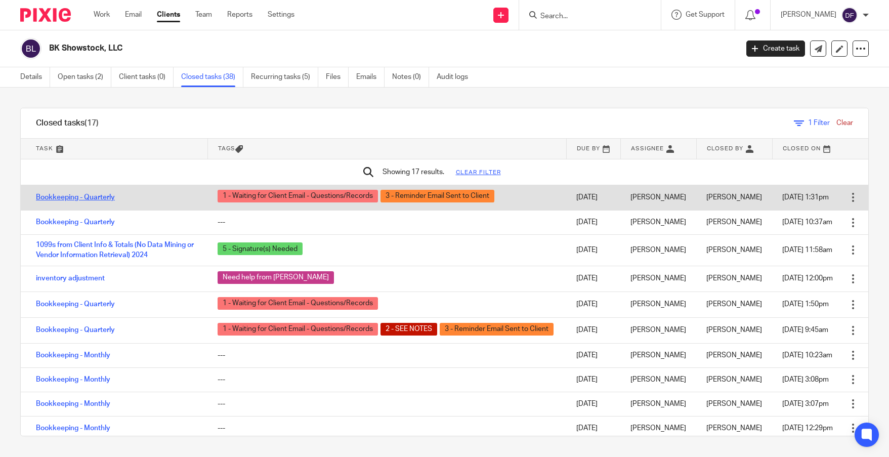
click at [87, 198] on link "Bookkeeping - Quarterly" at bounding box center [75, 197] width 79 height 7
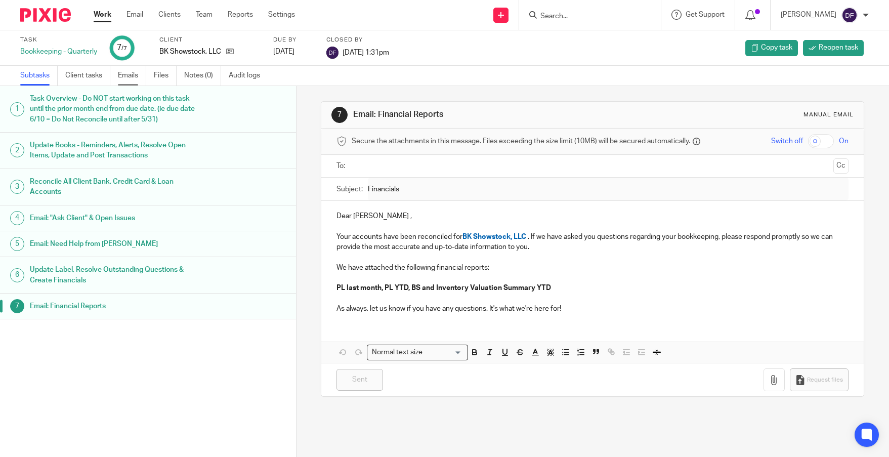
click at [126, 73] on link "Emails" at bounding box center [132, 76] width 28 height 20
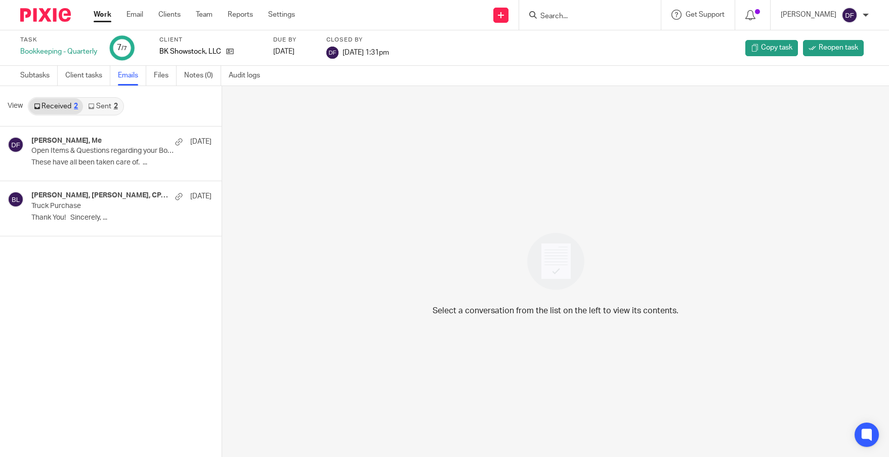
click at [101, 110] on link "Sent 2" at bounding box center [102, 106] width 39 height 16
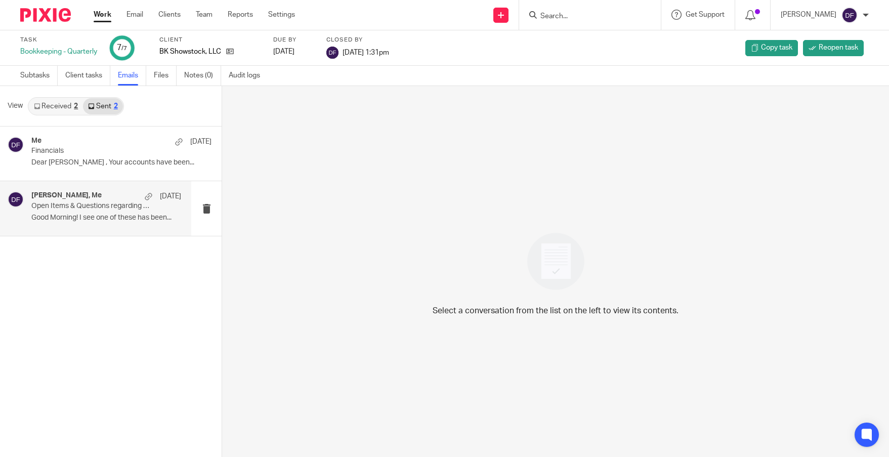
click at [80, 214] on p "Good Morning! I see one of these has been..." at bounding box center [106, 218] width 150 height 9
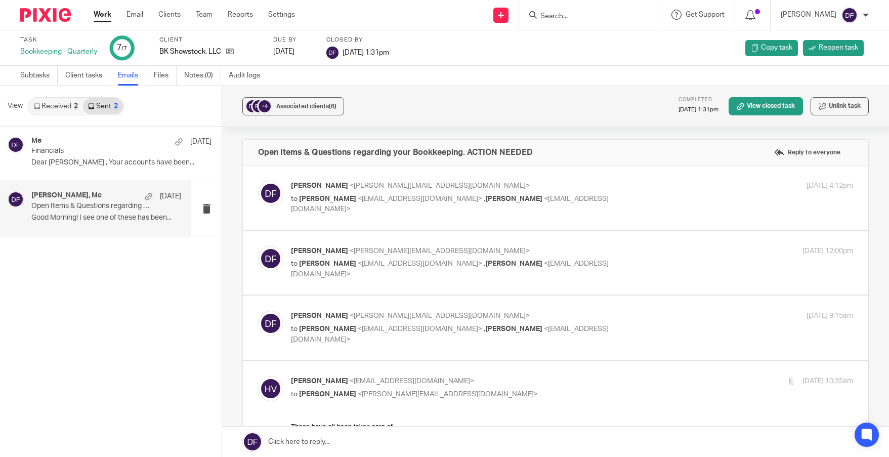
click at [648, 183] on p "Donna Ferguson <donna@amylcpa.com>" at bounding box center [478, 186] width 375 height 11
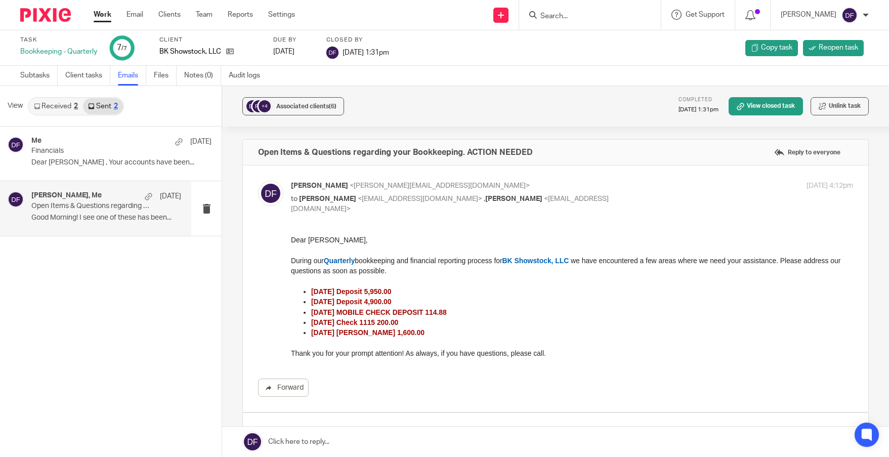
click at [653, 199] on p "to Heather VanKley <heathervk@playenviro.com> , Caleb Klingenberg <bkshowstock@…" at bounding box center [478, 204] width 375 height 21
checkbox input "false"
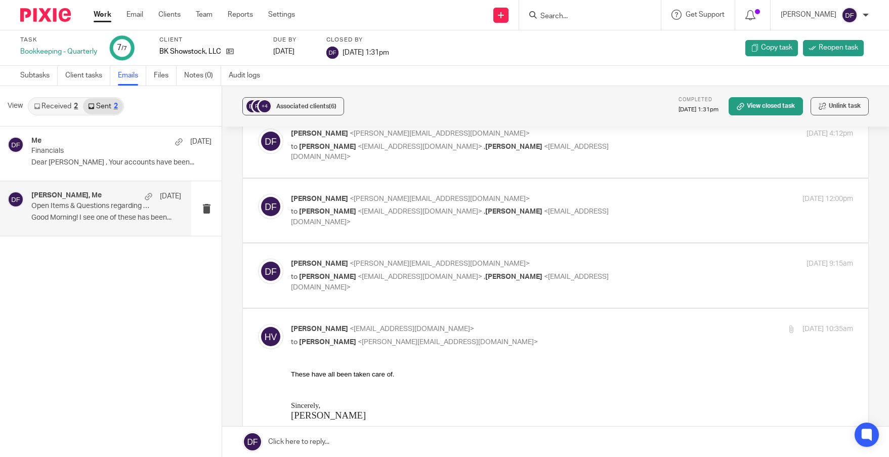
scroll to position [51, 0]
click at [258, 325] on input "checkbox" at bounding box center [258, 325] width 1 height 1
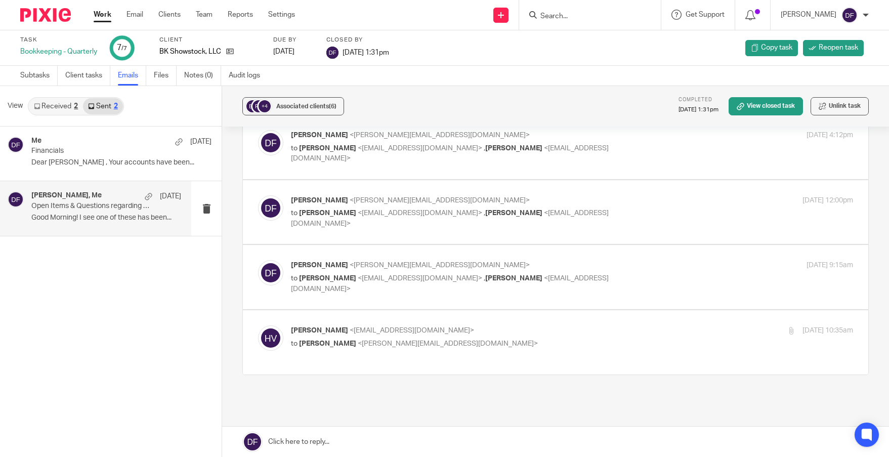
click at [624, 322] on label at bounding box center [556, 342] width 626 height 64
click at [258, 325] on input "checkbox" at bounding box center [258, 325] width 1 height 1
checkbox input "true"
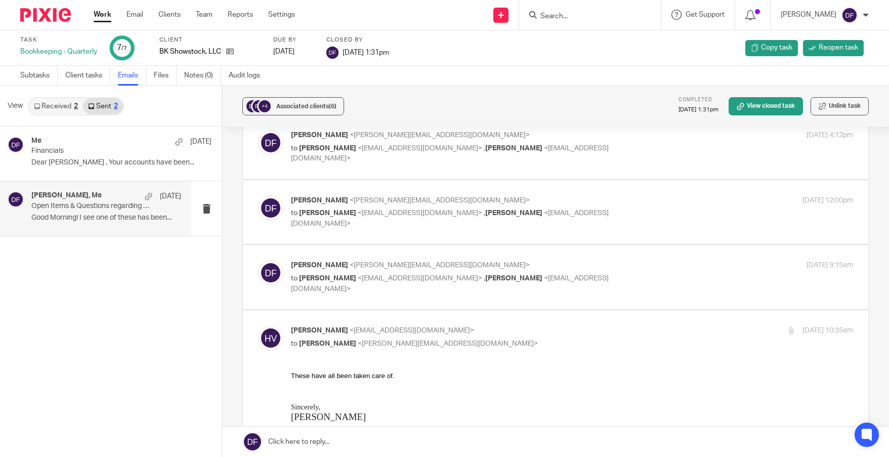
scroll to position [0, 0]
click at [666, 265] on div "Jun 16, 2025 9:15am" at bounding box center [759, 265] width 187 height 11
checkbox input "true"
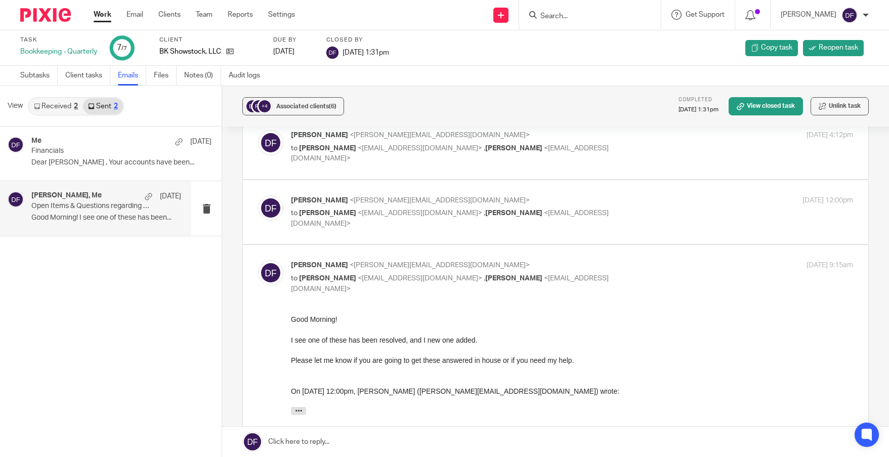
click at [673, 202] on div "Jun 2, 2025 12:00pm" at bounding box center [759, 200] width 187 height 11
checkbox input "true"
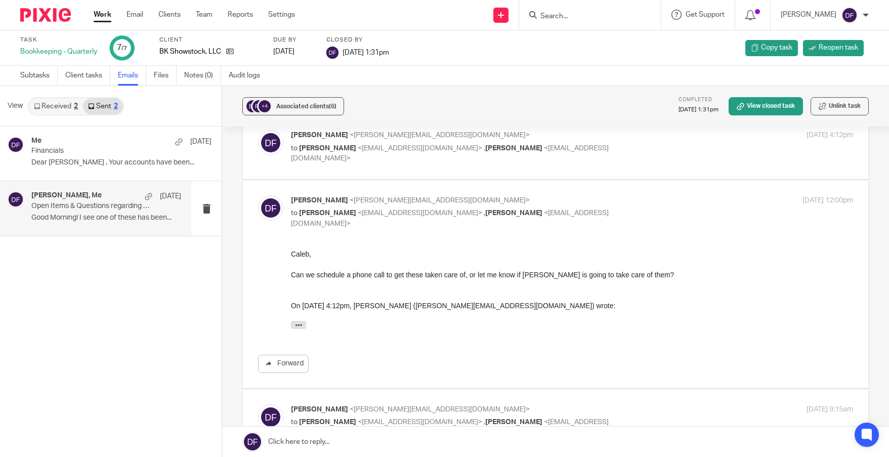
click at [673, 146] on div "Donna Ferguson <donna@amylcpa.com> to Heather VanKley <heathervk@playenviro.com…" at bounding box center [572, 147] width 562 height 34
checkbox input "true"
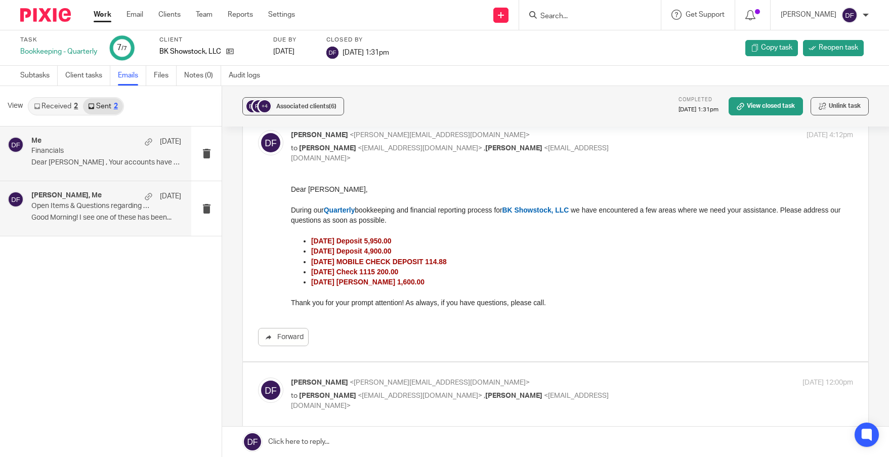
click at [90, 155] on p "Financials" at bounding box center [91, 151] width 120 height 9
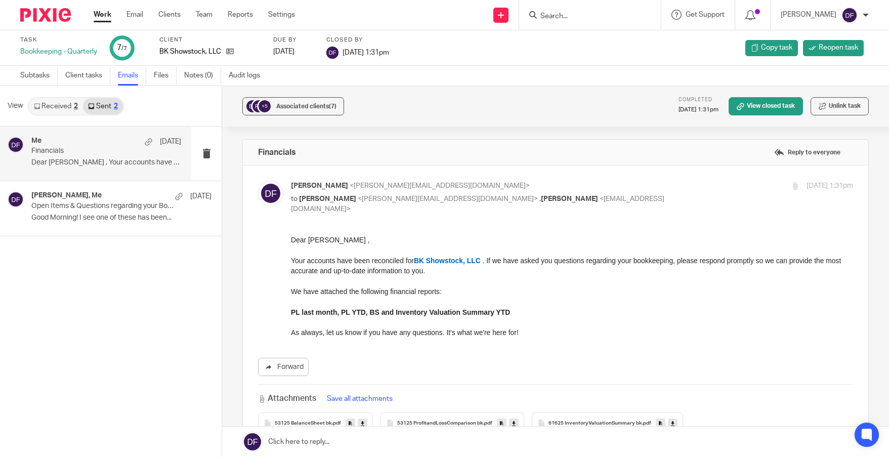
click at [51, 108] on link "Received 2" at bounding box center [56, 106] width 54 height 16
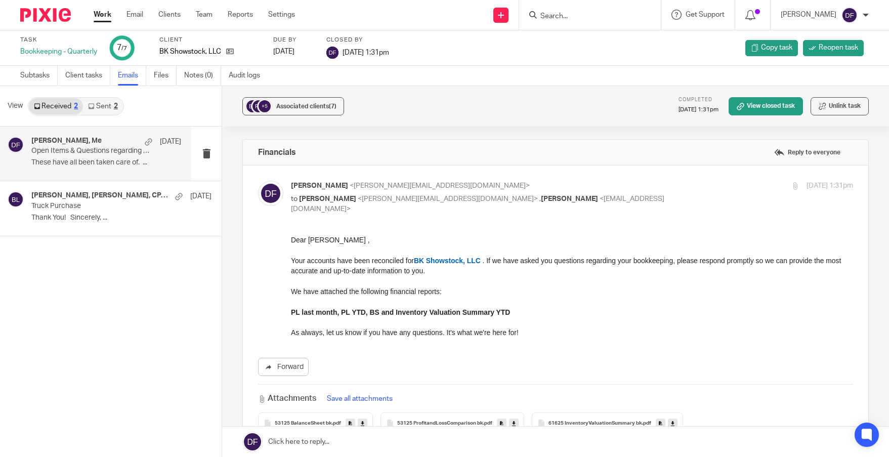
click at [62, 153] on p "Open Items & Questions regarding your Bookkeeping. ACTION NEEDED" at bounding box center [91, 151] width 120 height 9
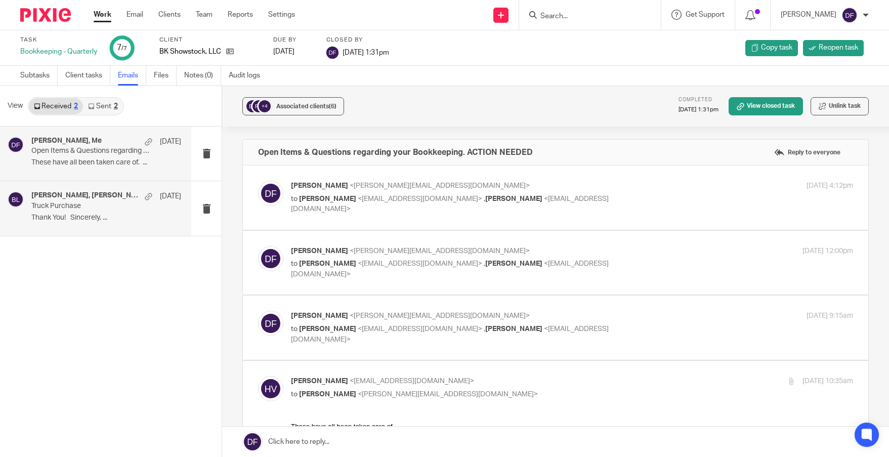
click at [56, 209] on p "Truck Purchase" at bounding box center [91, 206] width 120 height 9
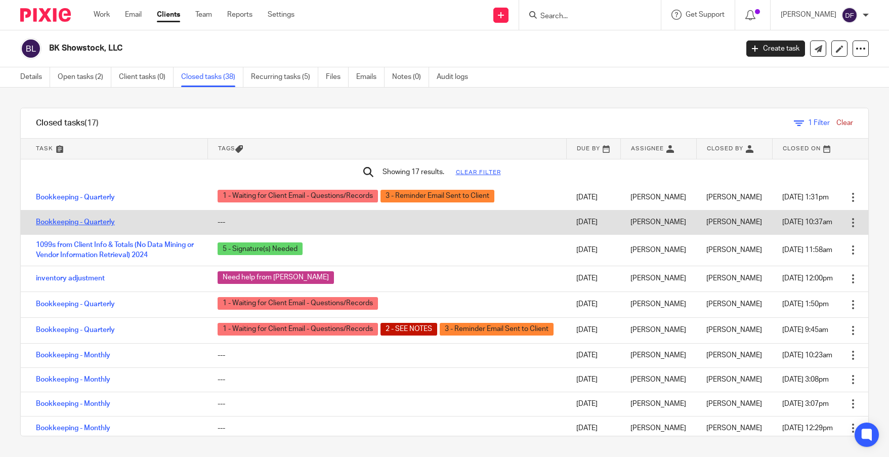
click at [83, 223] on link "Bookkeeping - Quarterly" at bounding box center [75, 222] width 79 height 7
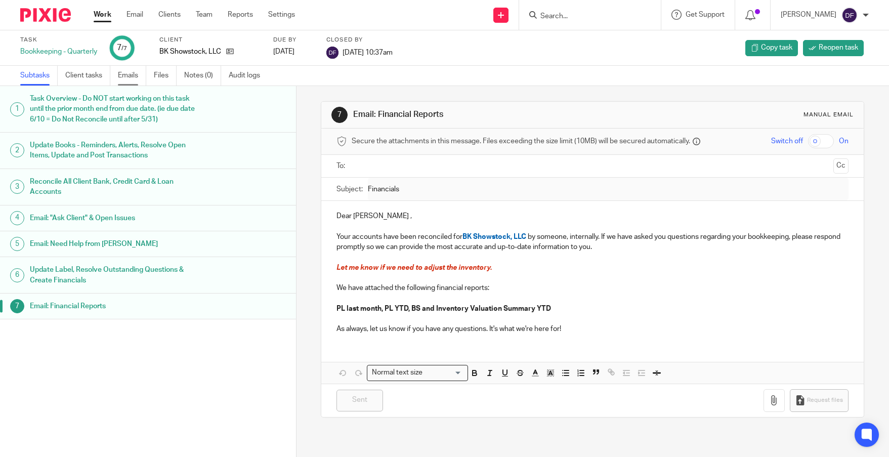
click at [127, 77] on link "Emails" at bounding box center [132, 76] width 28 height 20
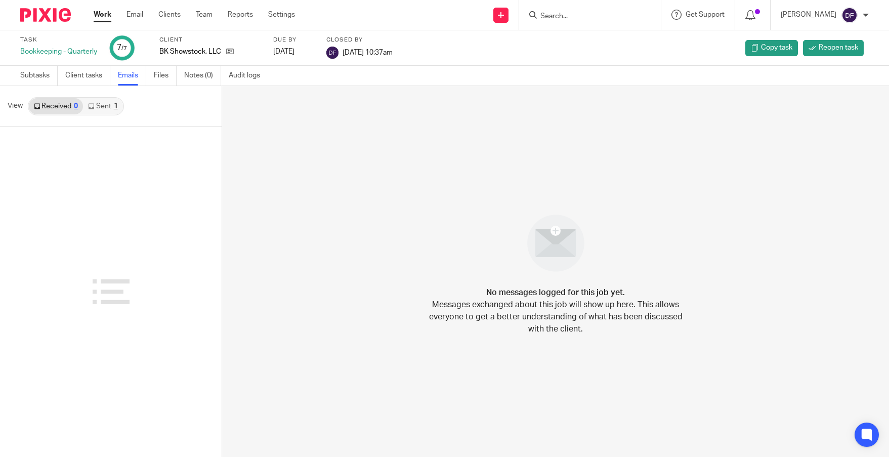
click at [105, 105] on link "Sent 1" at bounding box center [102, 106] width 39 height 16
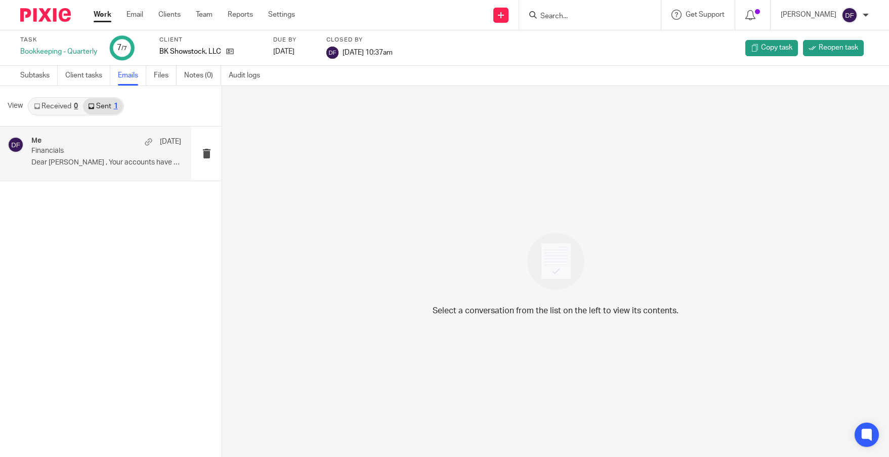
click at [99, 152] on p "Financials" at bounding box center [91, 151] width 120 height 9
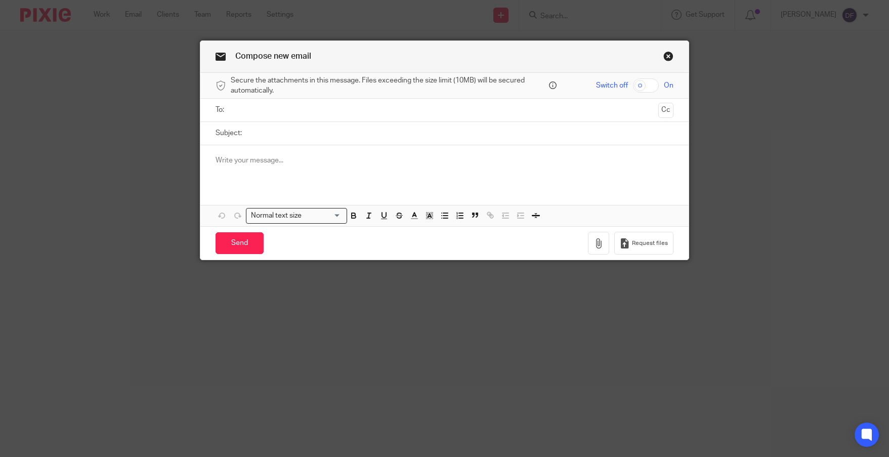
click at [668, 56] on link "Close this dialog window" at bounding box center [669, 58] width 10 height 14
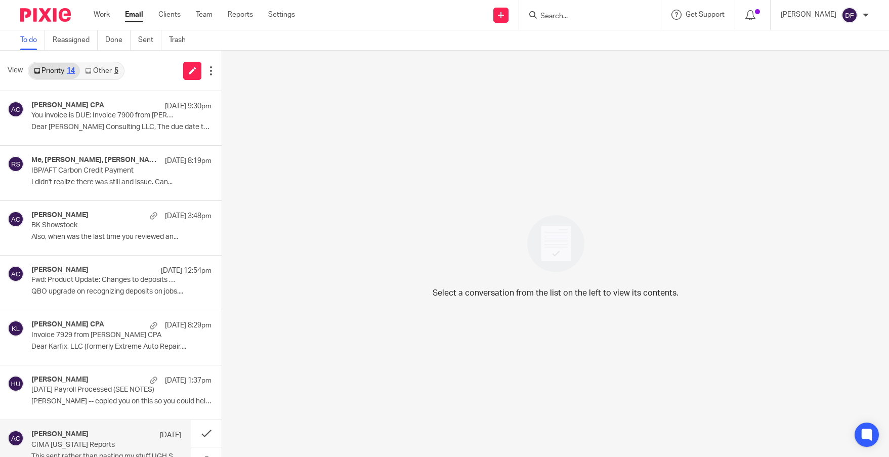
click at [75, 447] on p "CIMA [US_STATE] Reports" at bounding box center [91, 445] width 120 height 9
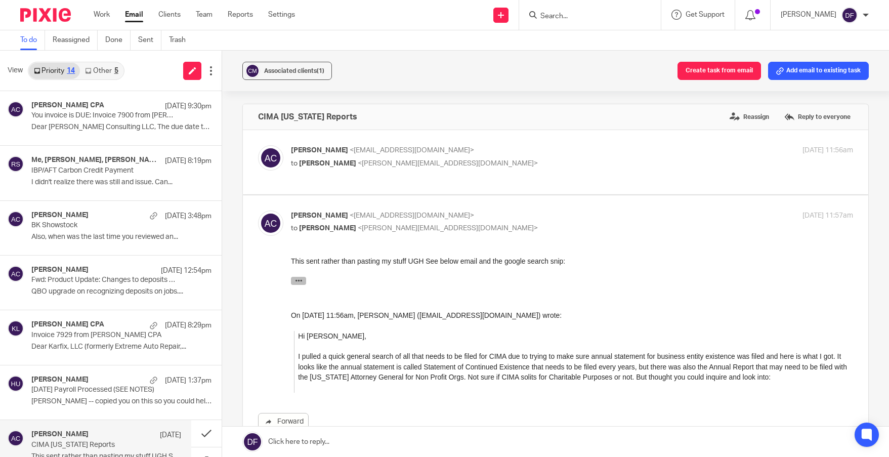
click at [299, 282] on icon "button" at bounding box center [299, 280] width 8 height 8
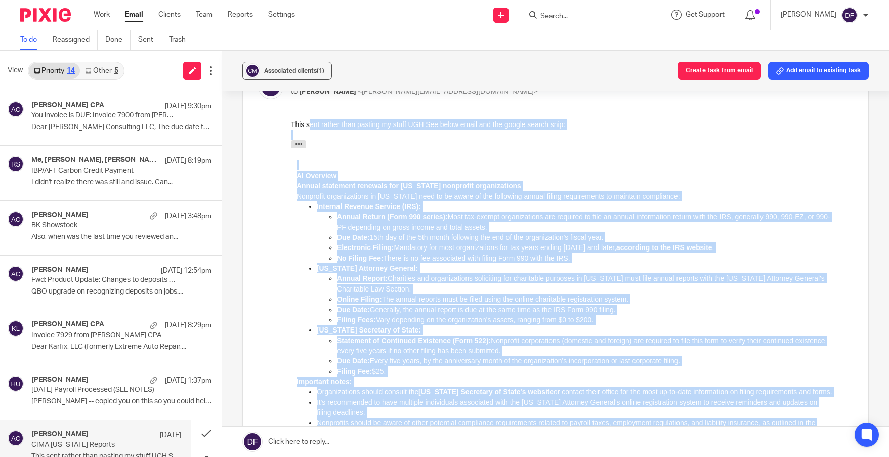
scroll to position [118, 0]
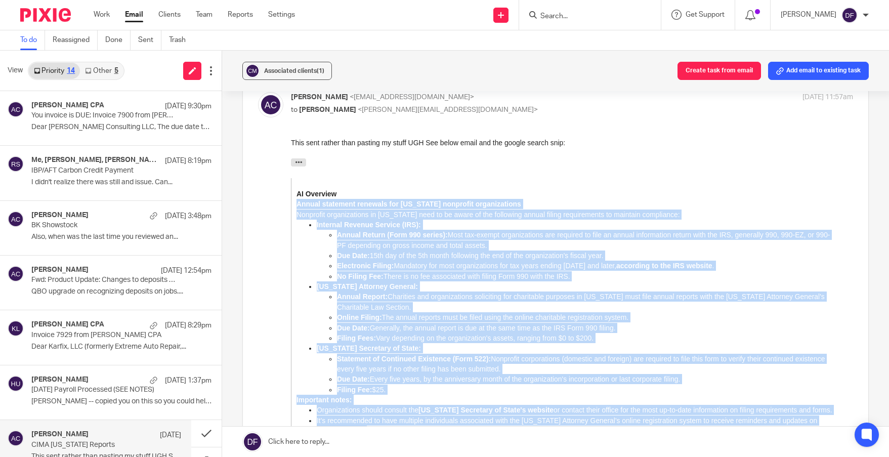
drag, startPoint x: 687, startPoint y: 461, endPoint x: 297, endPoint y: 207, distance: 466.1
click at [297, 207] on blockquote "AI Overview Annual statement renewals for Ohio nonprofit organizations Nonprofi…" at bounding box center [562, 322] width 542 height 289
copy blockquote "Annual statement renewals for Ohio nonprofit organizations Nonprofit organizati…"
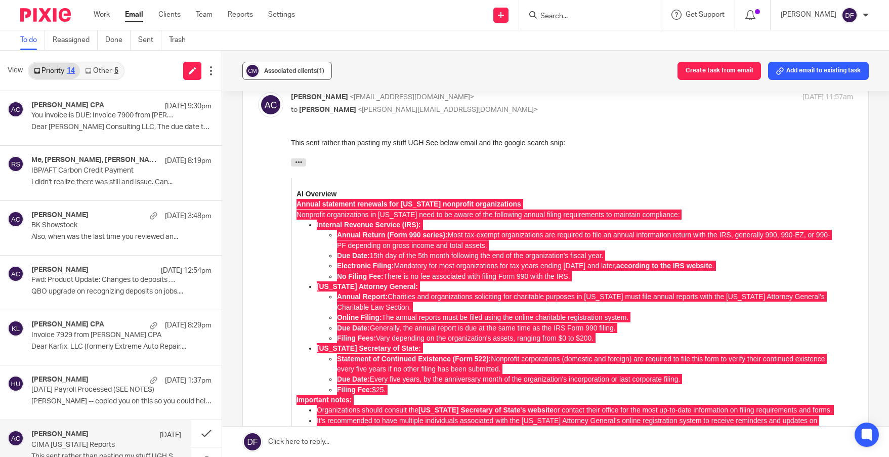
click at [320, 69] on span "(1)" at bounding box center [321, 71] width 8 height 6
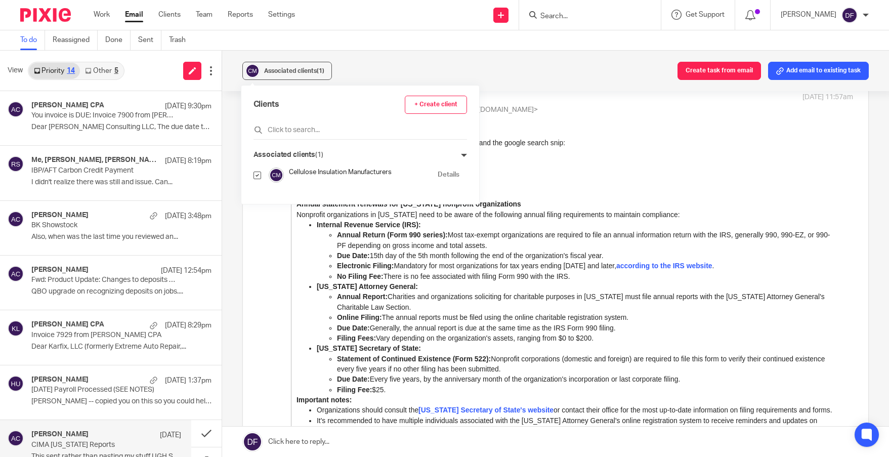
click at [572, 163] on div "AI Overview Annual statement renewals for Ohio nonprofit organizations Nonprofi…" at bounding box center [572, 312] width 562 height 309
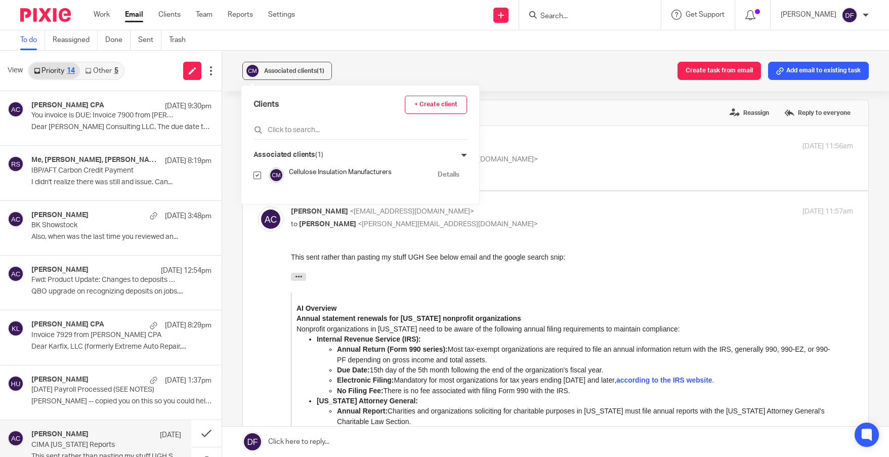
scroll to position [0, 0]
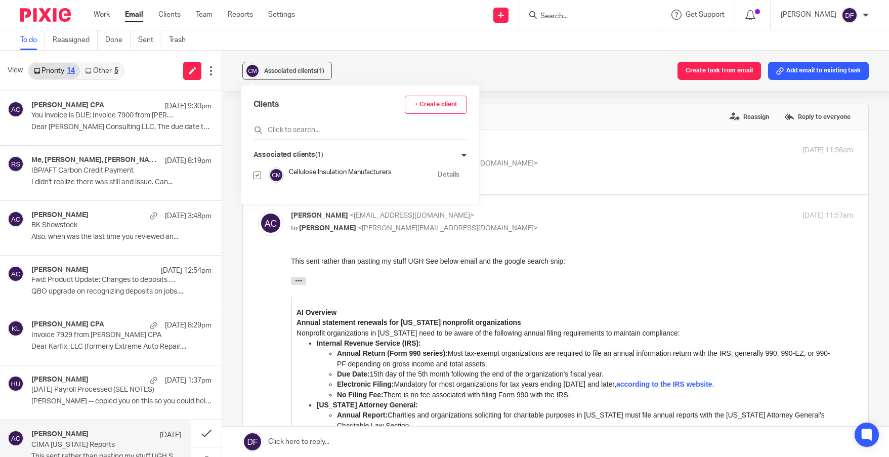
click at [595, 163] on p "to Donna Ferguson <donna@amylcpa.com>" at bounding box center [478, 163] width 375 height 11
checkbox input "true"
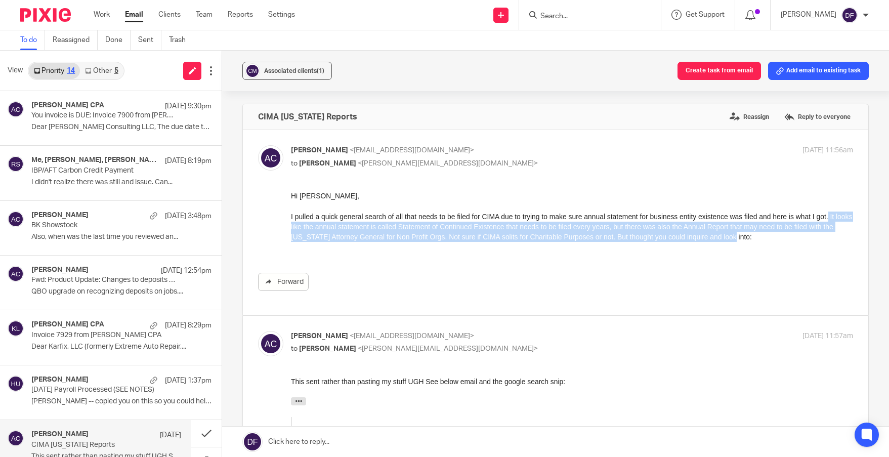
drag, startPoint x: 827, startPoint y: 219, endPoint x: 831, endPoint y: 236, distance: 18.2
click at [831, 236] on p "I pulled a quick general search of all that needs to be filed for CIMA due to t…" at bounding box center [572, 227] width 562 height 31
copy p "It looks like the annual statement is called Statement of Continued Existence t…"
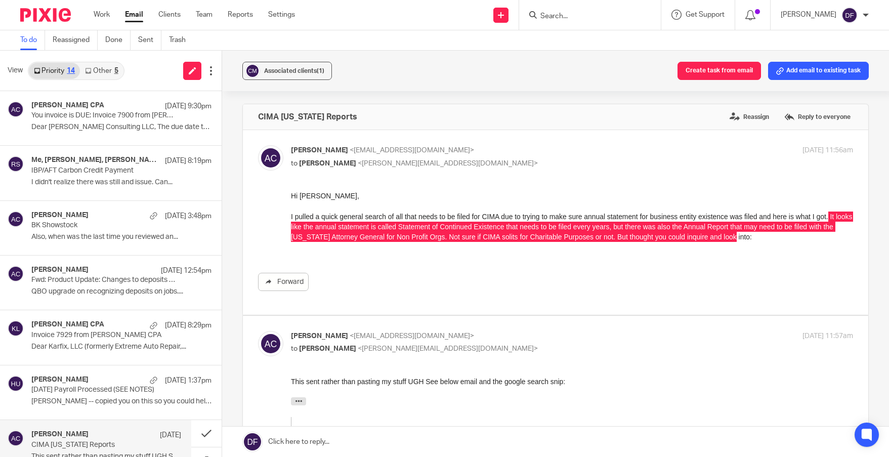
click at [107, 74] on link "Other 5" at bounding box center [101, 71] width 43 height 16
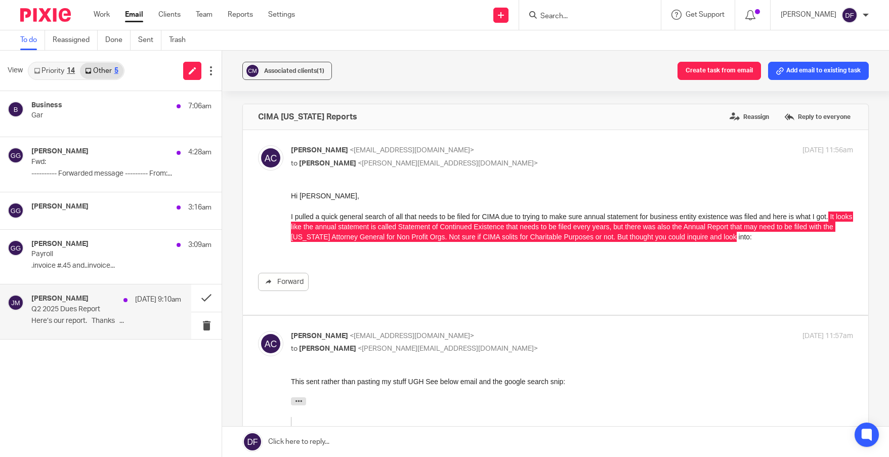
click at [84, 312] on p "Q2 2025 Dues Report" at bounding box center [91, 309] width 120 height 9
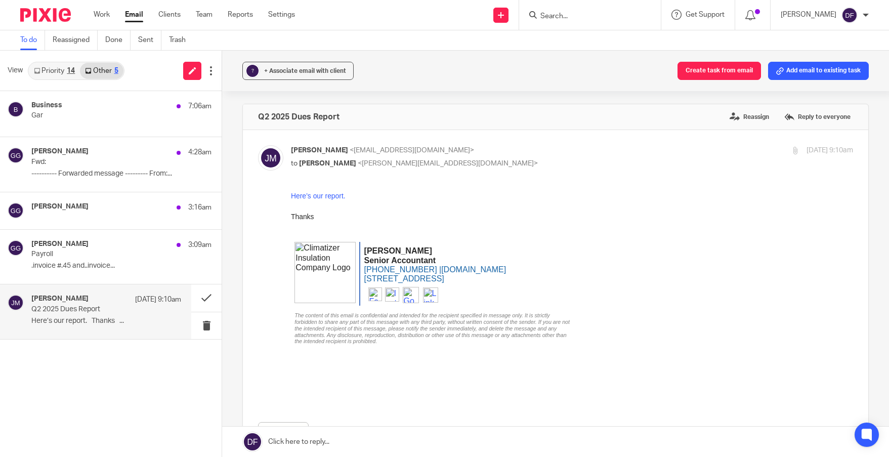
scroll to position [152, 0]
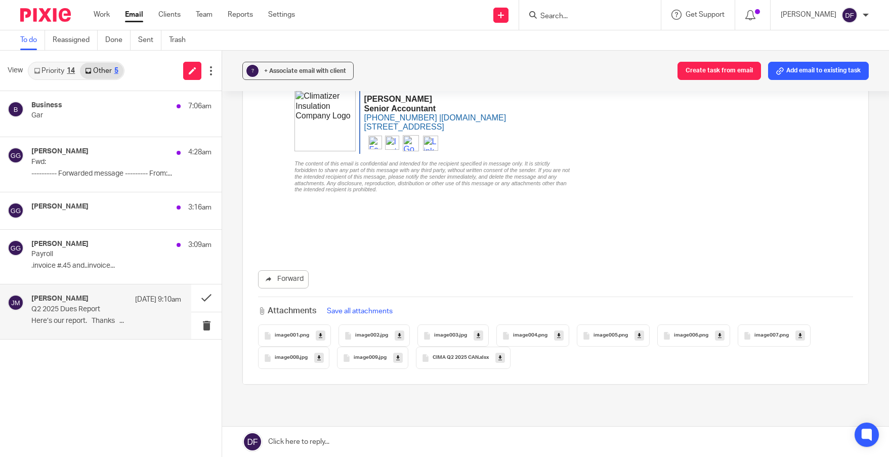
click at [499, 358] on icon at bounding box center [501, 358] width 4 height 8
click at [358, 441] on link at bounding box center [555, 442] width 667 height 30
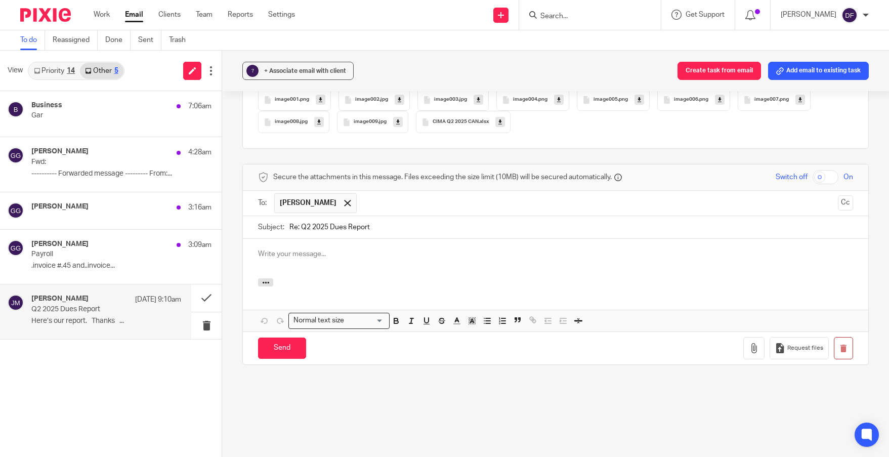
scroll to position [0, 0]
click at [285, 342] on input "Send" at bounding box center [282, 349] width 48 height 22
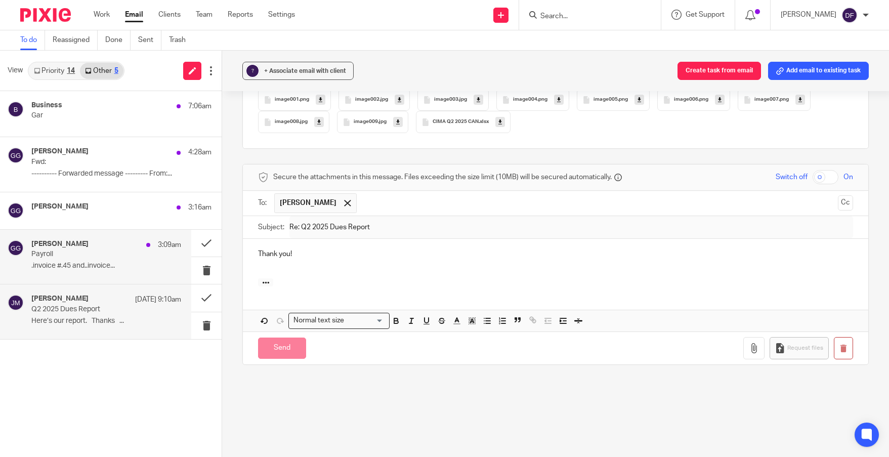
click at [79, 252] on p "Payroll" at bounding box center [91, 254] width 120 height 9
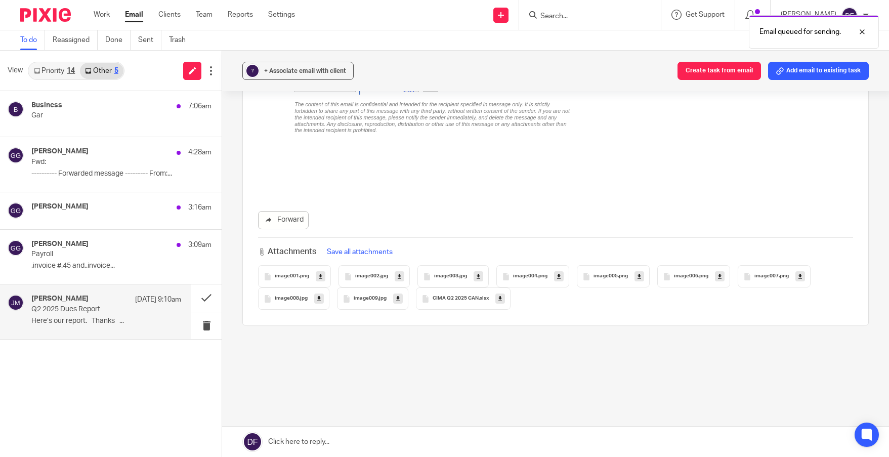
scroll to position [211, 0]
click at [326, 64] on button "? + Associate email with client" at bounding box center [297, 71] width 111 height 18
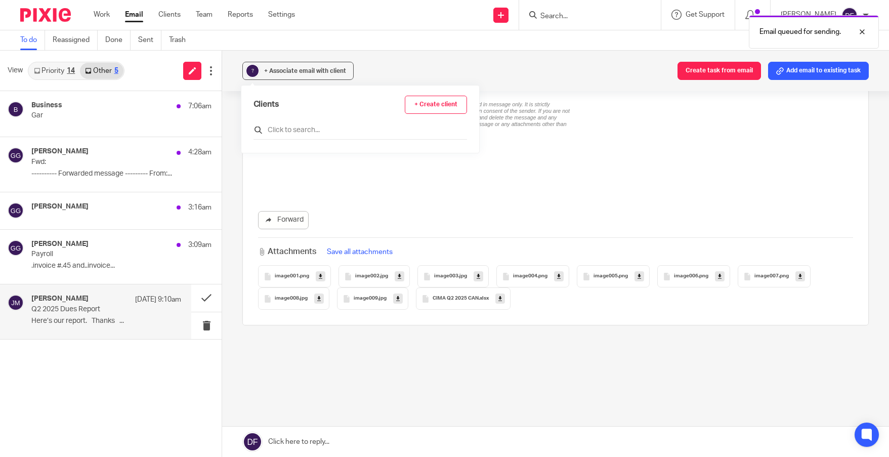
click at [283, 127] on input "text" at bounding box center [361, 130] width 214 height 10
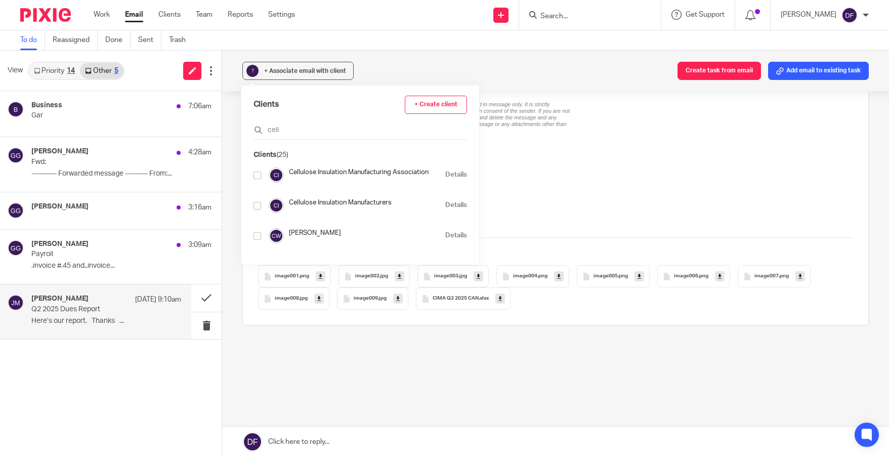
type input "cell"
click at [260, 207] on input "checkbox" at bounding box center [258, 206] width 8 height 8
checkbox input "true"
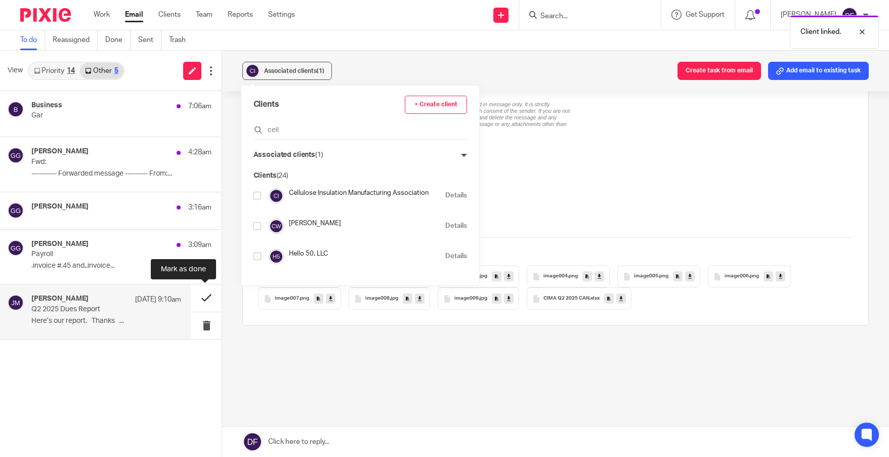
click at [204, 294] on button at bounding box center [206, 297] width 30 height 27
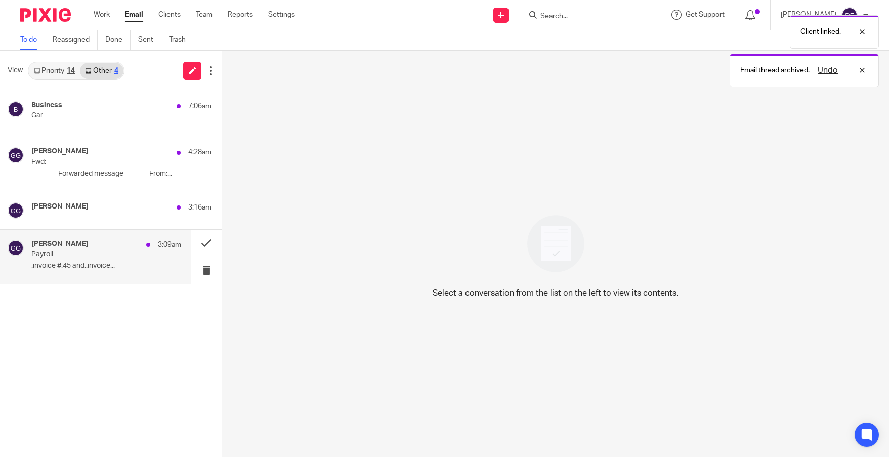
click at [67, 245] on h4 "Gar Gardner" at bounding box center [59, 244] width 57 height 9
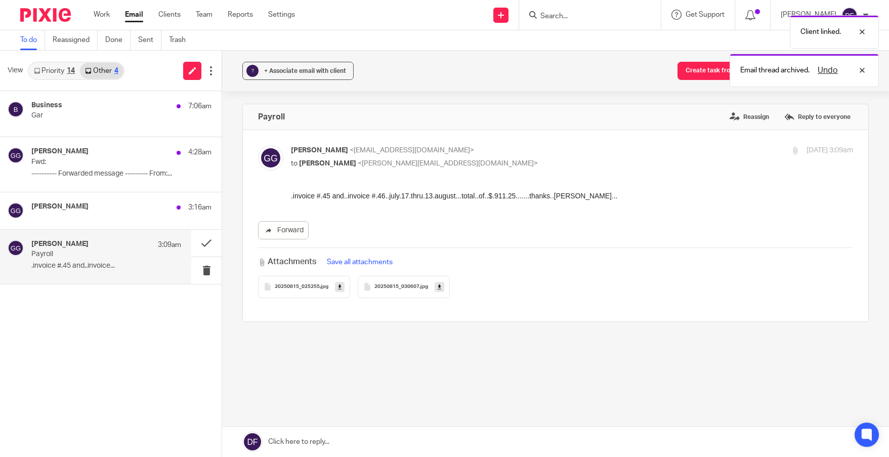
scroll to position [0, 0]
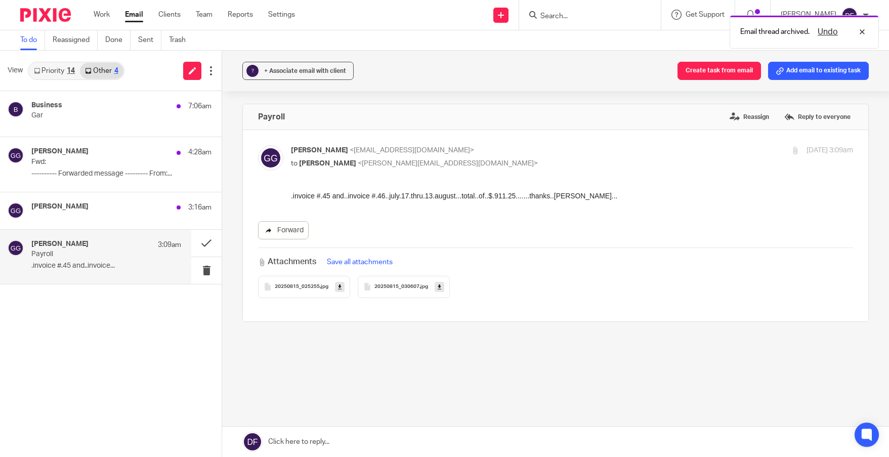
click at [276, 230] on link "Forward" at bounding box center [283, 230] width 51 height 18
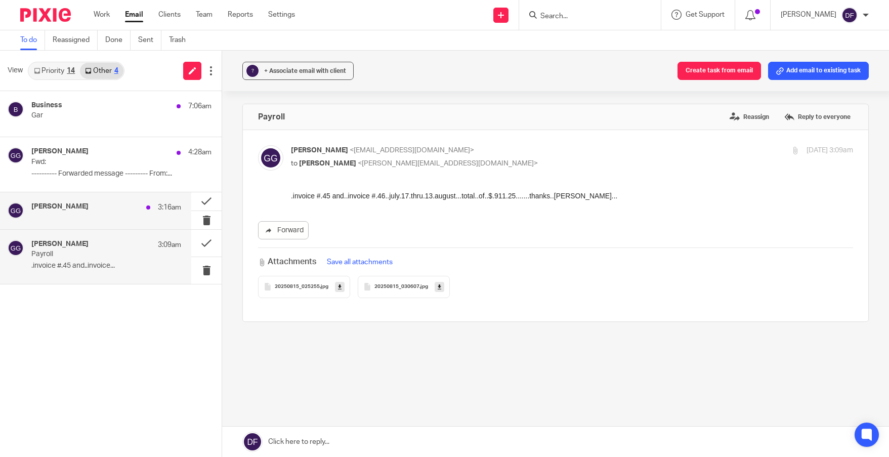
click at [89, 214] on div "Gar Gardner 3:16am" at bounding box center [106, 210] width 150 height 17
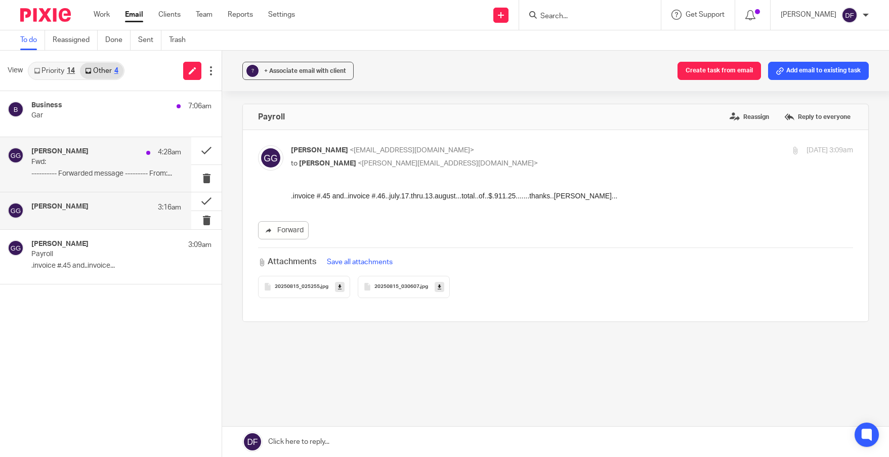
click at [95, 154] on div "Gar Gardner 4:28am" at bounding box center [106, 152] width 150 height 10
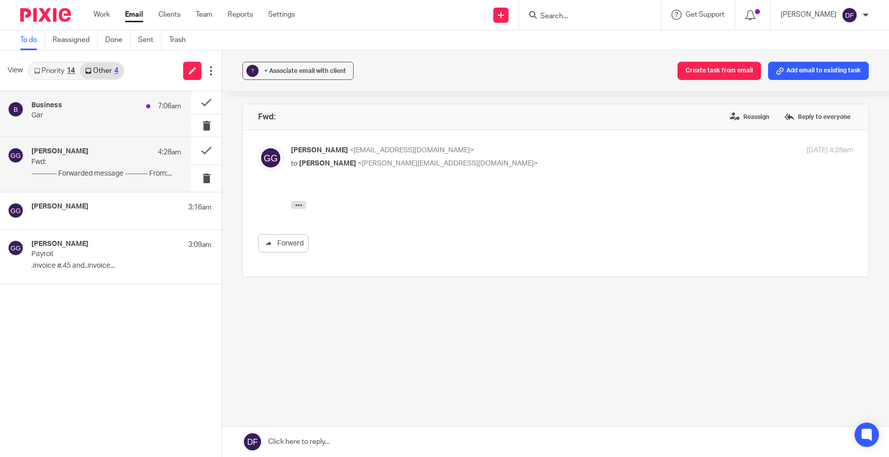
click at [103, 112] on p "Gar" at bounding box center [91, 115] width 120 height 9
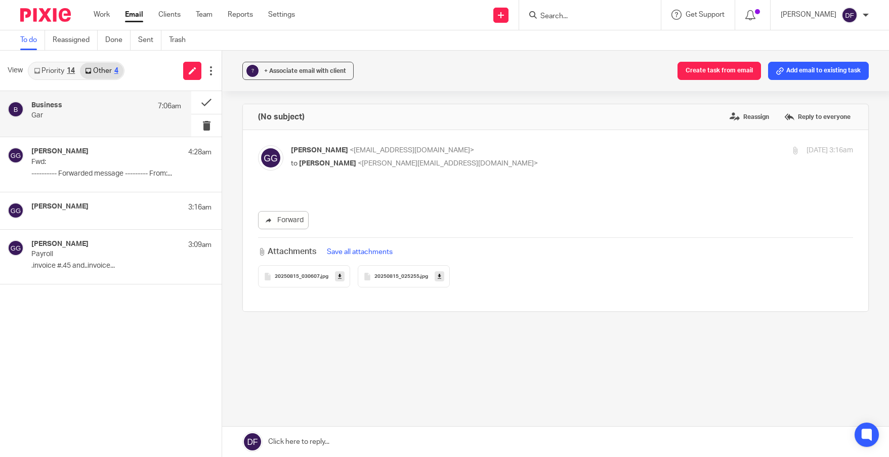
click at [50, 74] on link "Priority 14" at bounding box center [54, 71] width 51 height 16
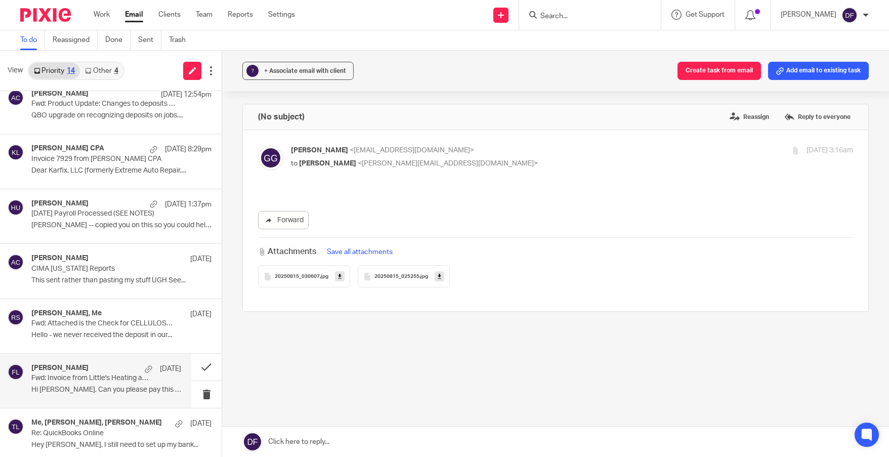
scroll to position [202, 0]
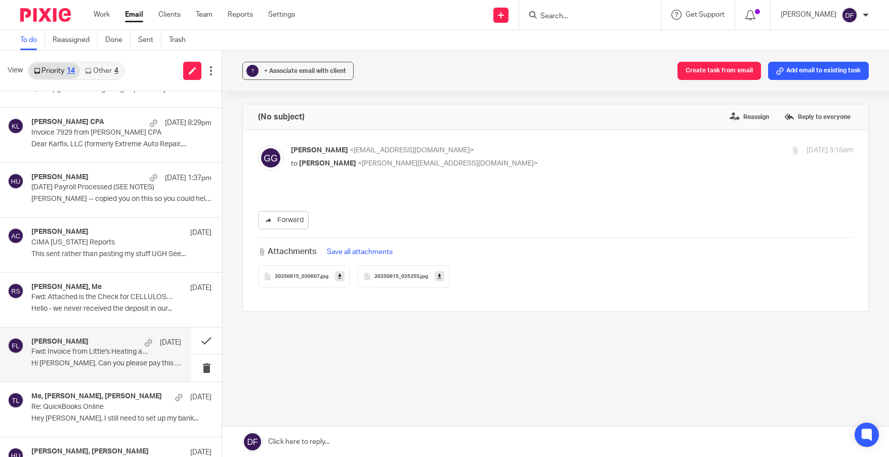
click at [71, 355] on p "Fwd: Invoice from Little's Heating and Cooling - For Services Rendered" at bounding box center [91, 352] width 120 height 9
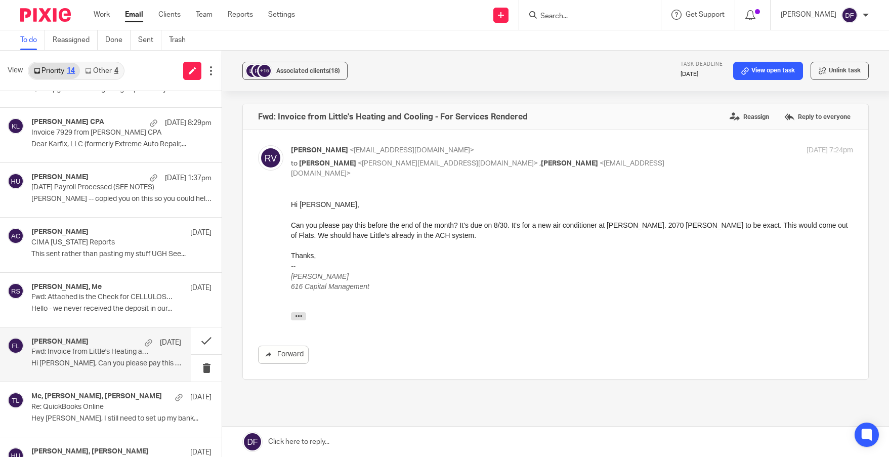
scroll to position [0, 0]
click at [114, 74] on link "Other 4" at bounding box center [101, 71] width 43 height 16
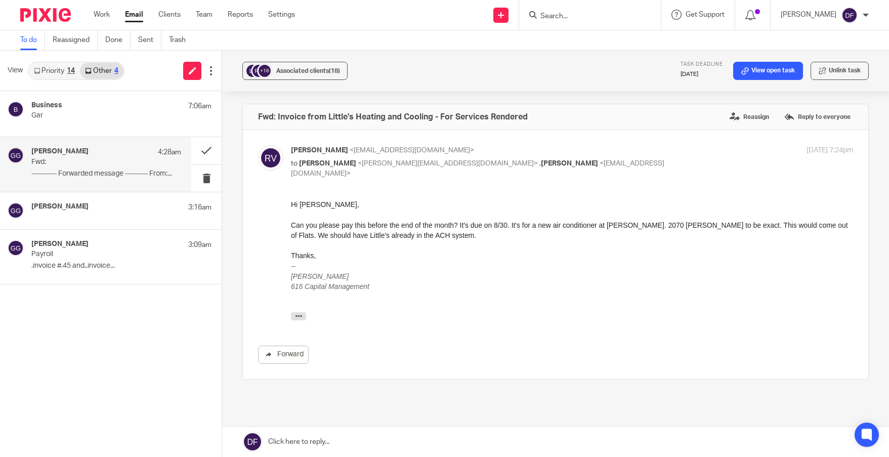
click at [93, 161] on p "Fwd:" at bounding box center [91, 162] width 120 height 9
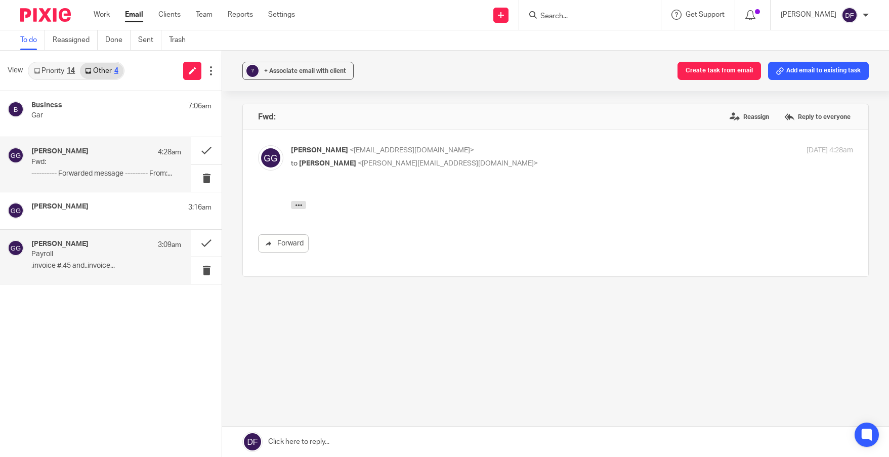
click at [67, 241] on h4 "Gar Gardner" at bounding box center [59, 244] width 57 height 9
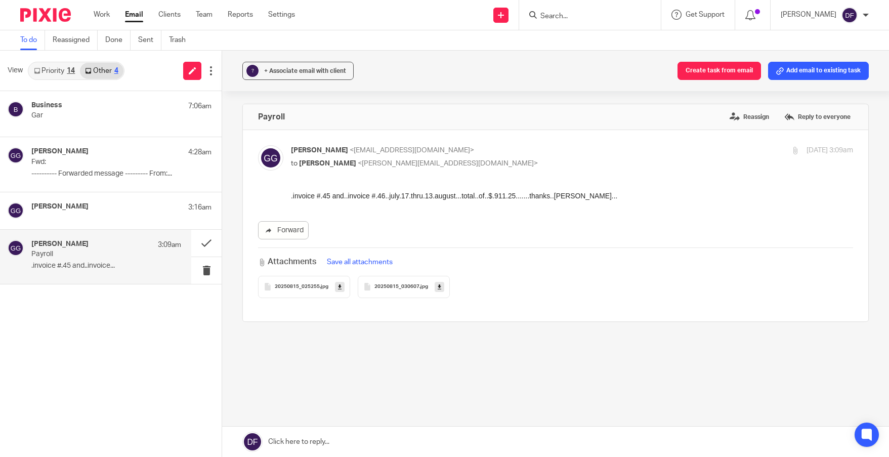
click at [424, 441] on link at bounding box center [555, 442] width 667 height 30
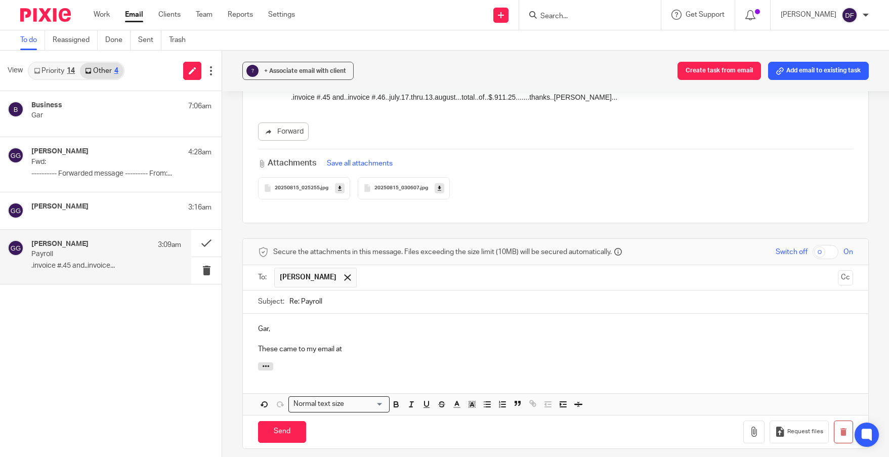
scroll to position [101, 0]
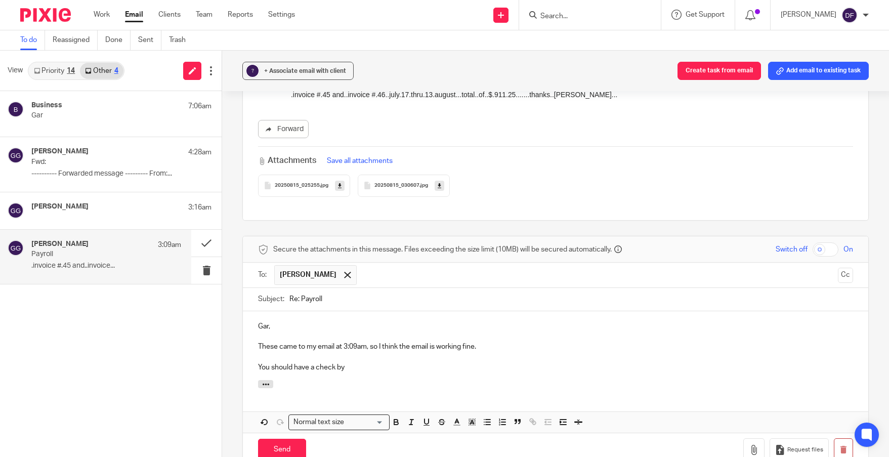
click at [368, 362] on p "You should have a check by" at bounding box center [555, 367] width 595 height 10
click at [291, 439] on input "Send" at bounding box center [282, 450] width 48 height 22
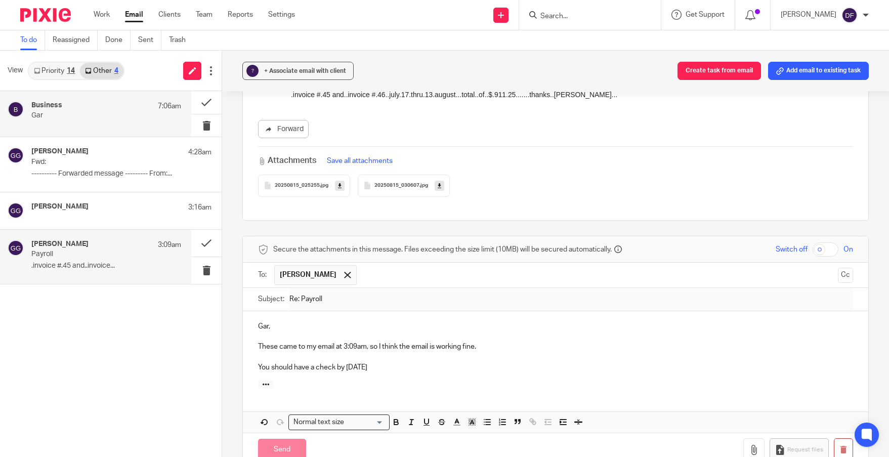
scroll to position [0, 0]
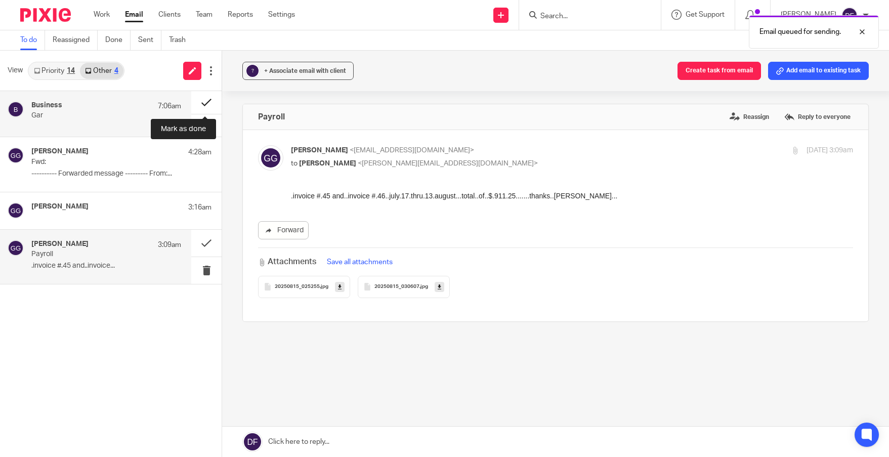
click at [200, 101] on button at bounding box center [206, 102] width 30 height 23
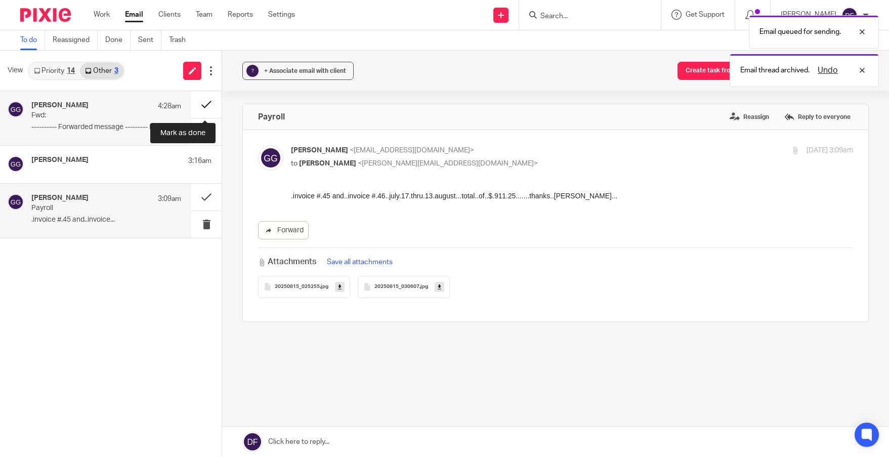
click at [205, 103] on button at bounding box center [206, 104] width 30 height 27
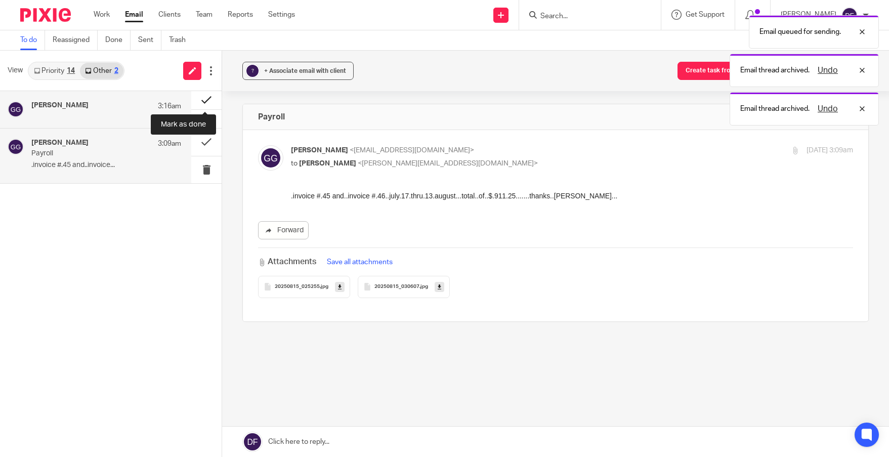
click at [202, 103] on button at bounding box center [206, 100] width 30 height 18
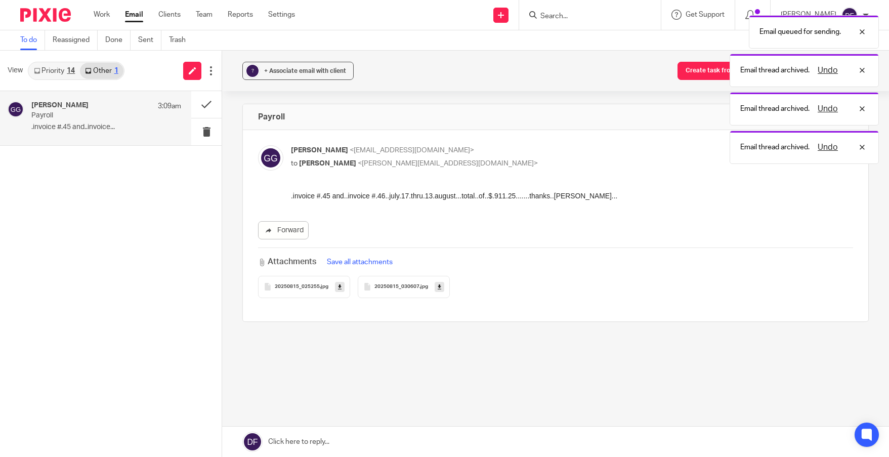
drag, startPoint x: 268, startPoint y: 71, endPoint x: 273, endPoint y: 84, distance: 13.4
click at [268, 71] on span "+ Associate email with client" at bounding box center [305, 71] width 82 height 6
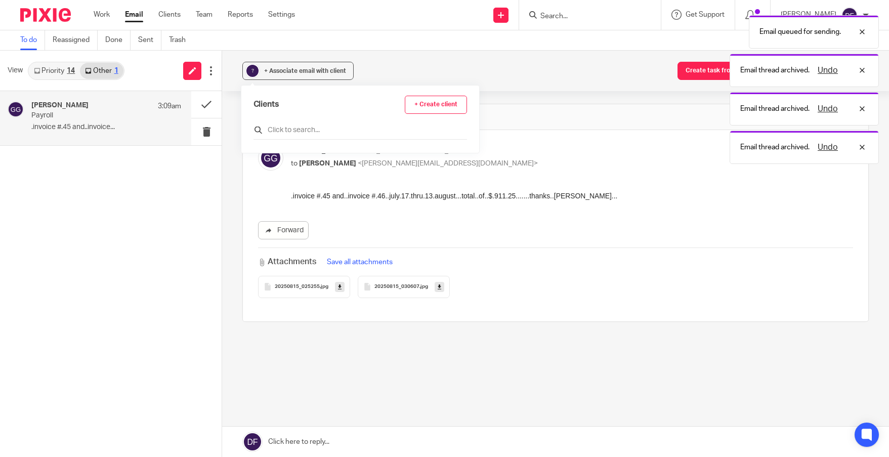
click at [276, 126] on input "text" at bounding box center [361, 130] width 214 height 10
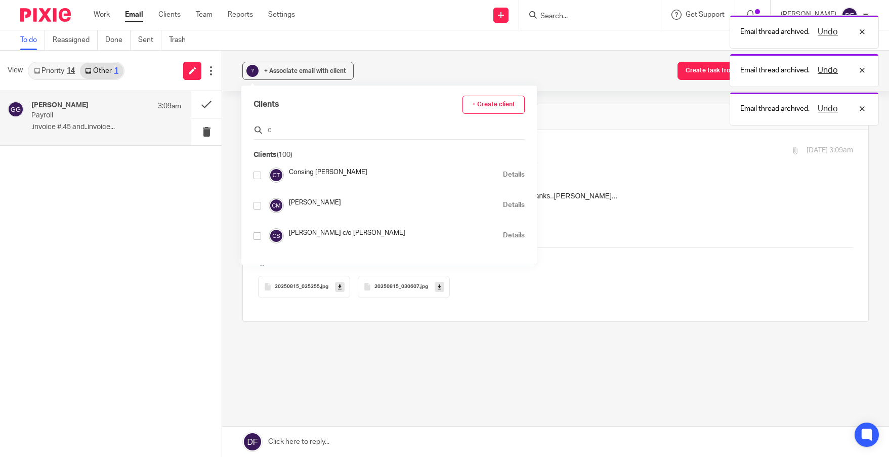
drag, startPoint x: 274, startPoint y: 131, endPoint x: 260, endPoint y: 131, distance: 14.7
click at [260, 131] on div "c" at bounding box center [389, 132] width 271 height 16
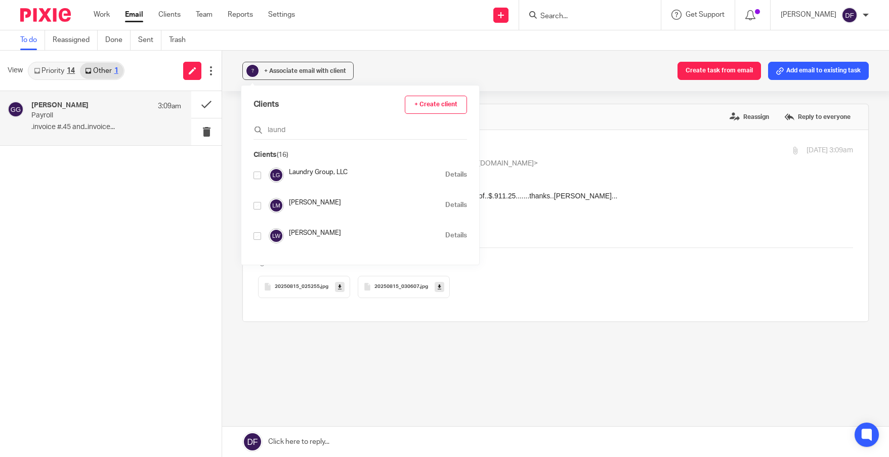
type input "laund"
click at [258, 176] on input "checkbox" at bounding box center [258, 176] width 8 height 8
checkbox input "true"
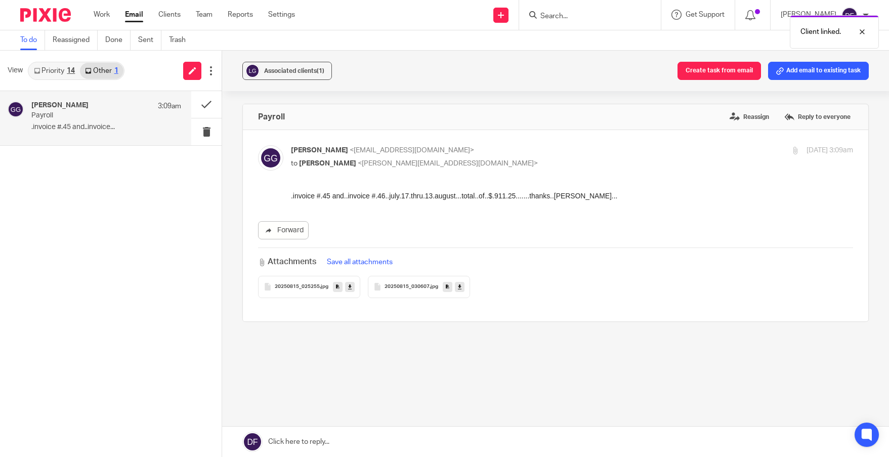
click at [370, 66] on div "Associated clients (1) Create task from email Add email to existing task" at bounding box center [555, 71] width 667 height 40
click at [210, 103] on button at bounding box center [206, 104] width 30 height 27
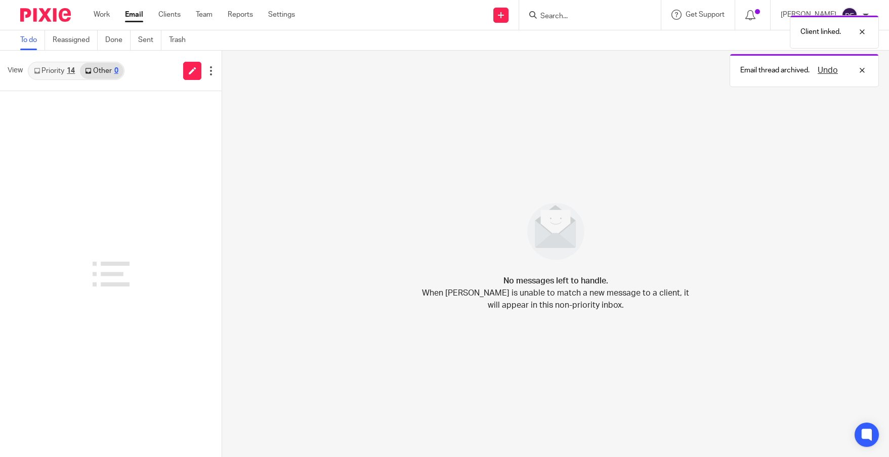
click at [70, 70] on div "14" at bounding box center [71, 70] width 8 height 7
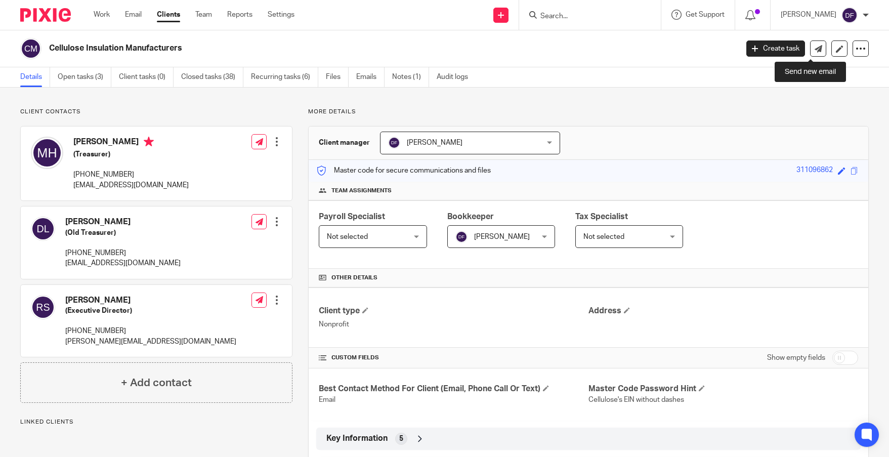
drag, startPoint x: 809, startPoint y: 53, endPoint x: 806, endPoint y: 57, distance: 5.2
click at [810, 53] on link at bounding box center [818, 48] width 16 height 16
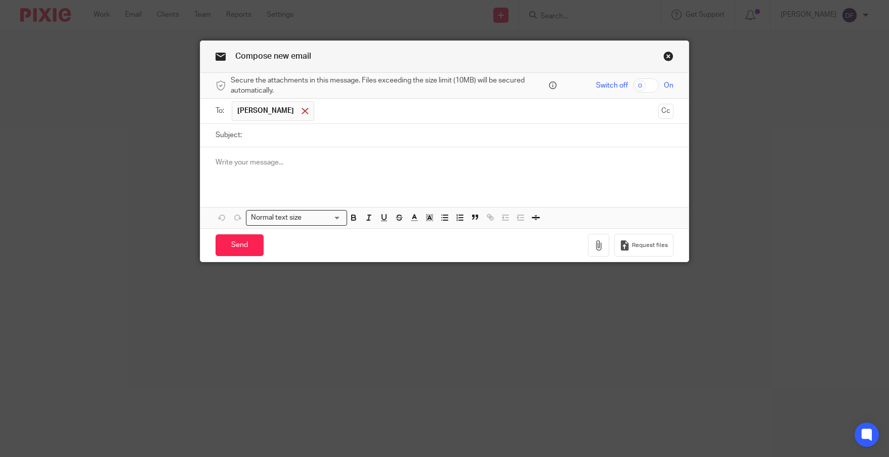
click at [302, 110] on span "[PERSON_NAME]" at bounding box center [273, 111] width 82 height 20
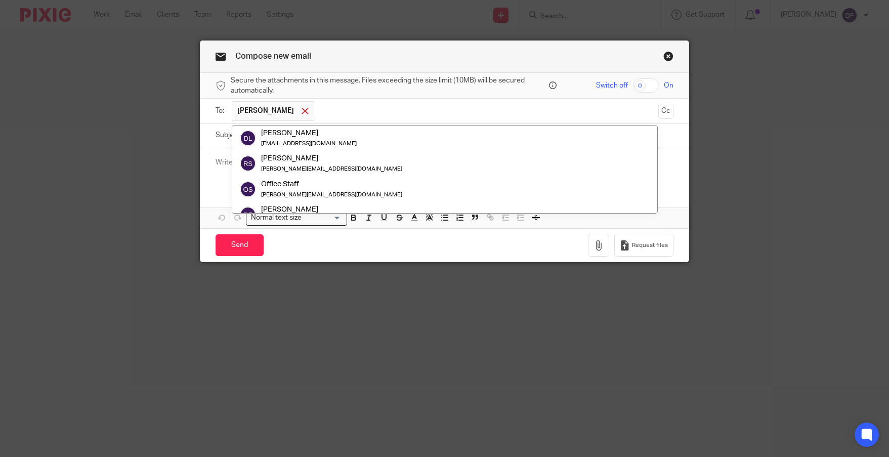
click at [299, 110] on div at bounding box center [305, 111] width 12 height 15
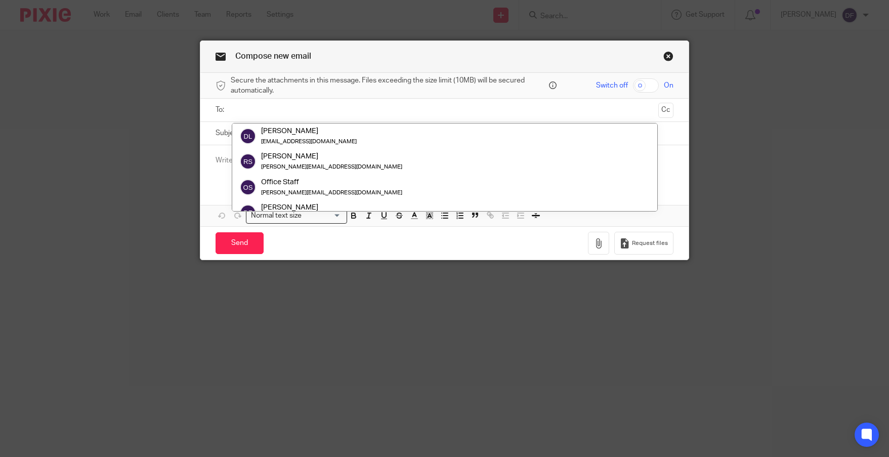
click at [267, 110] on input "text" at bounding box center [444, 110] width 420 height 12
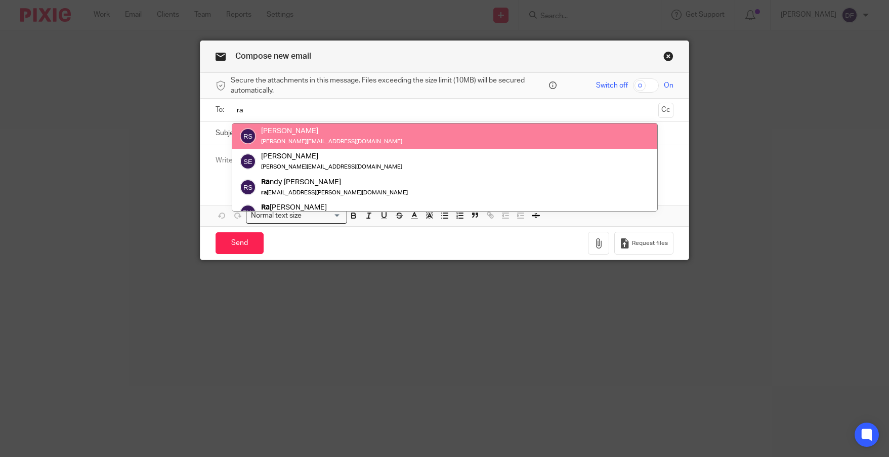
type input "ra"
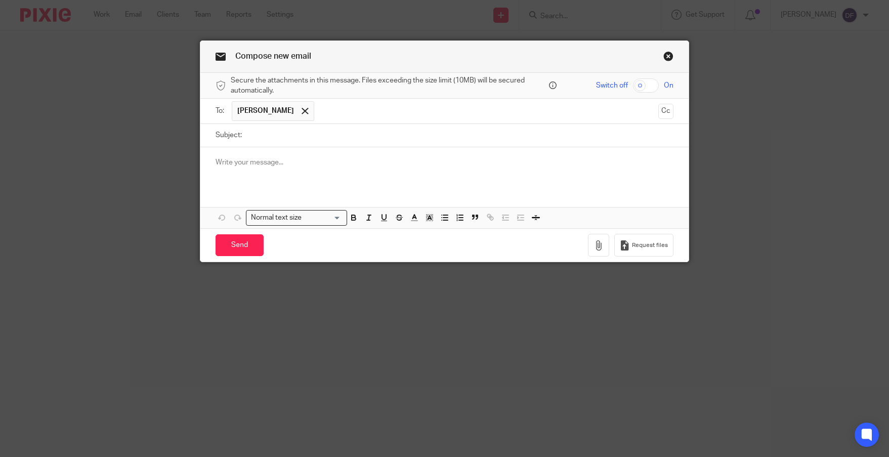
click at [261, 138] on input "Subject:" at bounding box center [460, 135] width 426 height 23
type input "Question about annual statement"
click at [264, 168] on div at bounding box center [444, 166] width 488 height 39
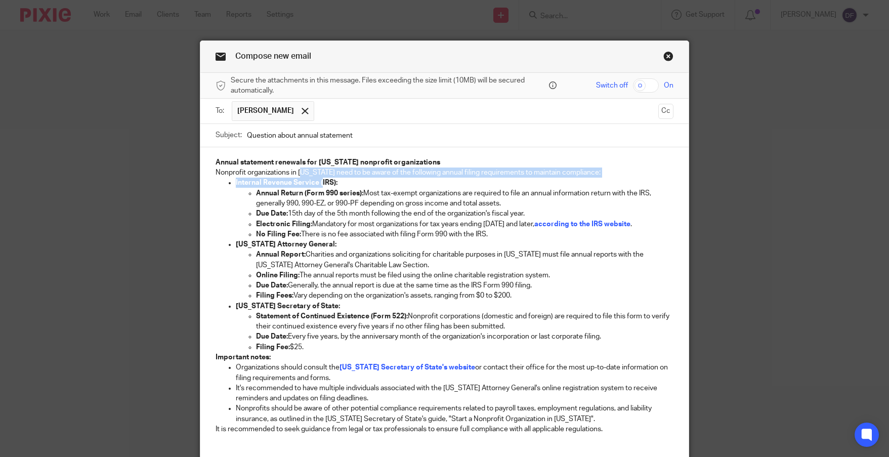
drag, startPoint x: 315, startPoint y: 173, endPoint x: 313, endPoint y: 186, distance: 13.3
click at [315, 185] on div "Annual statement renewals for [US_STATE] nonprofit organizations Nonprofit orga…" at bounding box center [444, 294] width 488 height 295
click at [217, 196] on ul "Internal Revenue Service (IRS): Annual Return (Form 990 series): Most tax-exemp…" at bounding box center [445, 265] width 458 height 175
click at [210, 160] on div "Annual statement renewals for [US_STATE] nonprofit organizations Nonprofit orga…" at bounding box center [444, 294] width 488 height 295
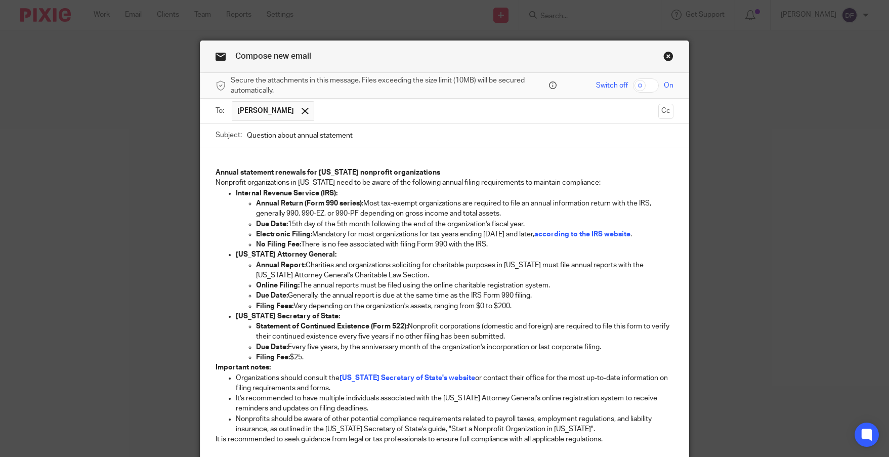
click at [210, 160] on div "Annual statement renewals for [US_STATE] nonprofit organizations Nonprofit orga…" at bounding box center [444, 299] width 488 height 305
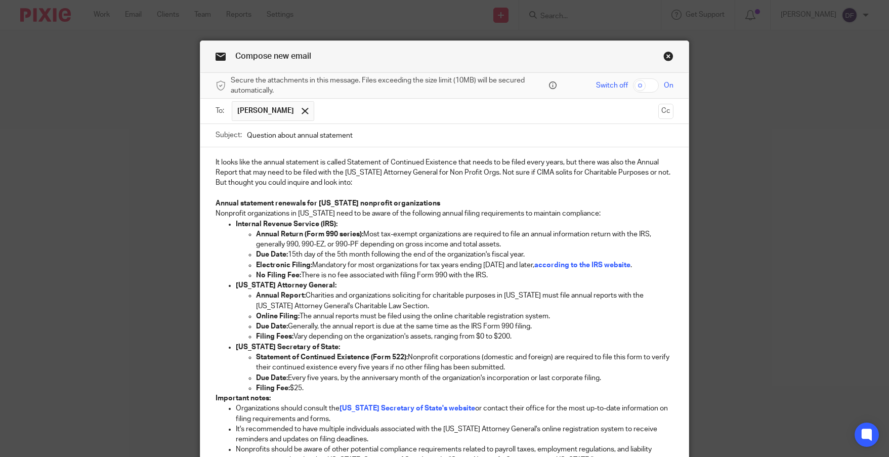
click at [560, 163] on p "It looks like the annual statement is called Statement of Continued Existence t…" at bounding box center [445, 172] width 458 height 31
drag, startPoint x: 273, startPoint y: 173, endPoint x: 285, endPoint y: 173, distance: 11.6
click at [285, 173] on p "It looks like the annual statement is called Statement of Continued Existence t…" at bounding box center [445, 172] width 458 height 31
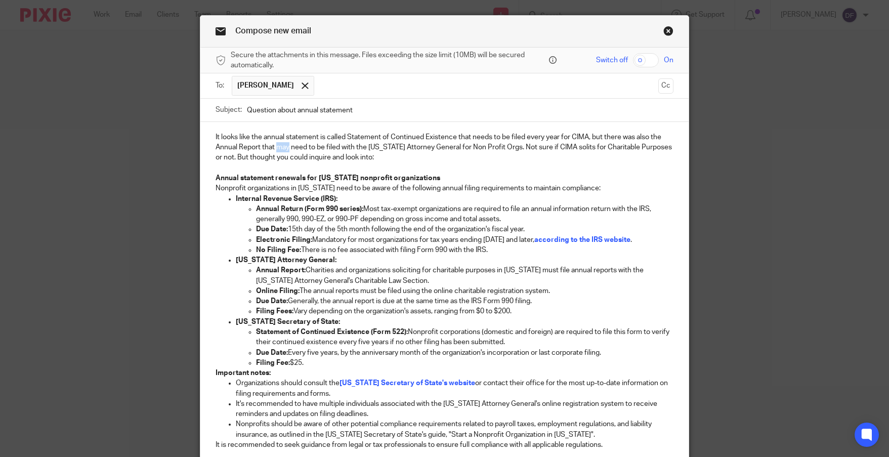
scroll to position [101, 0]
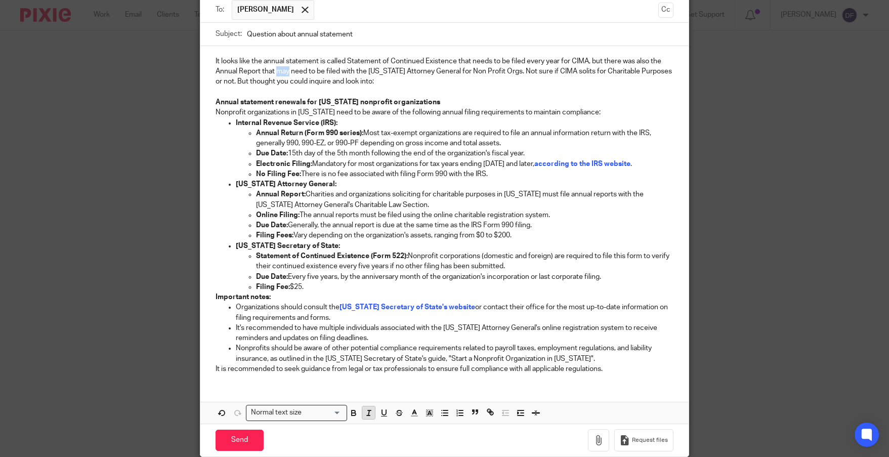
click at [367, 416] on icon "button" at bounding box center [368, 412] width 9 height 9
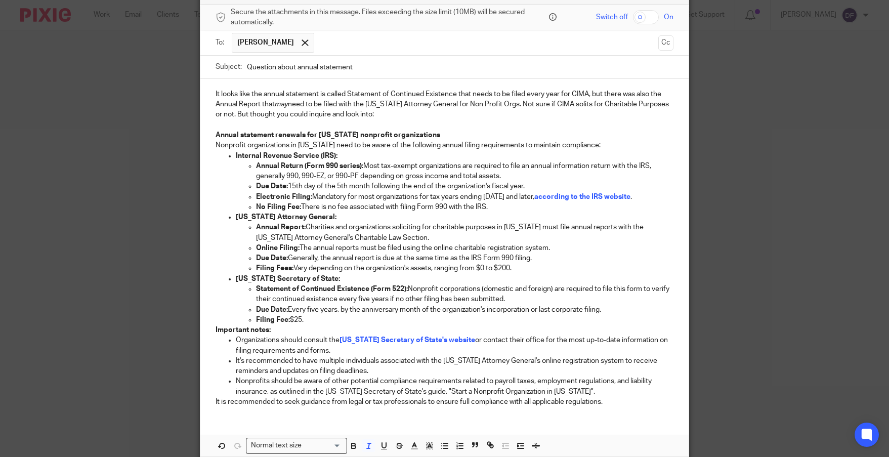
scroll to position [51, 0]
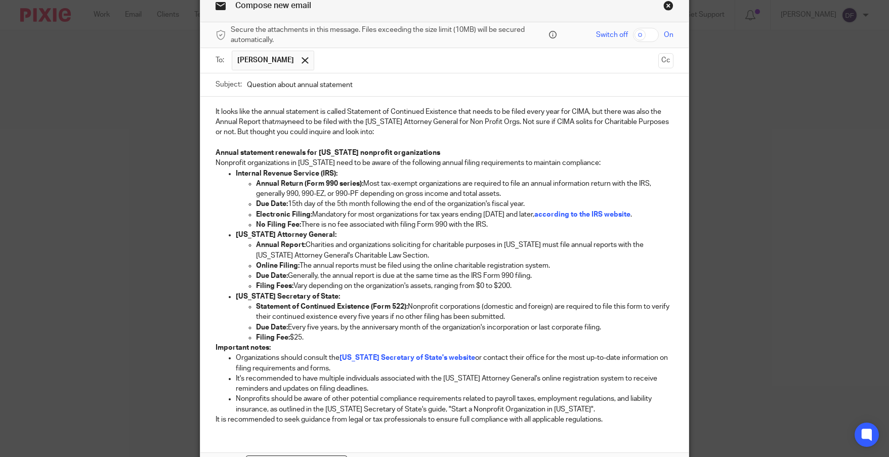
click at [439, 144] on p at bounding box center [445, 143] width 458 height 10
click at [559, 121] on p "It looks like the annual statement is called Statement of Continued Existence t…" at bounding box center [445, 122] width 458 height 31
drag, startPoint x: 371, startPoint y: 133, endPoint x: 228, endPoint y: 134, distance: 142.8
click at [228, 134] on p "It looks like the annual statement is called Statement of Continued Existence t…" at bounding box center [445, 122] width 458 height 31
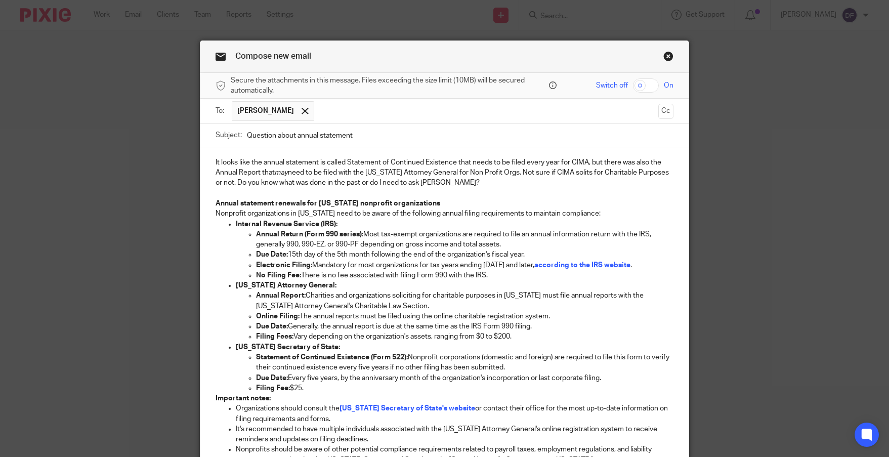
scroll to position [142, 0]
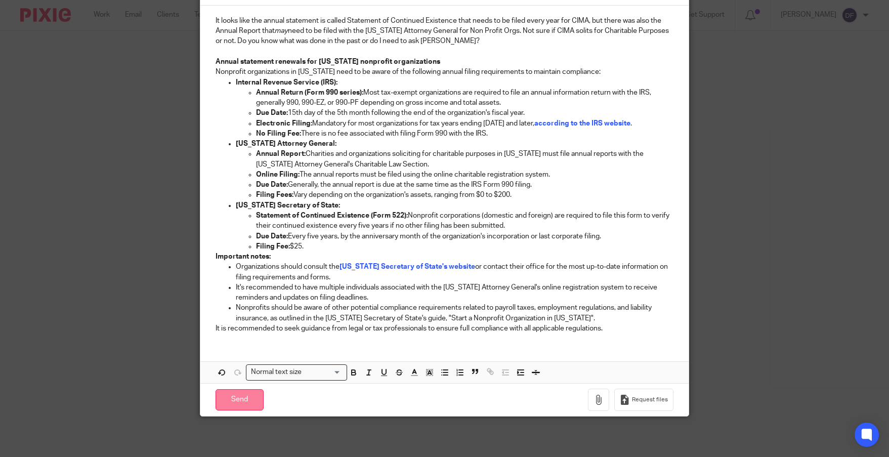
click at [249, 390] on input "Send" at bounding box center [240, 400] width 48 height 22
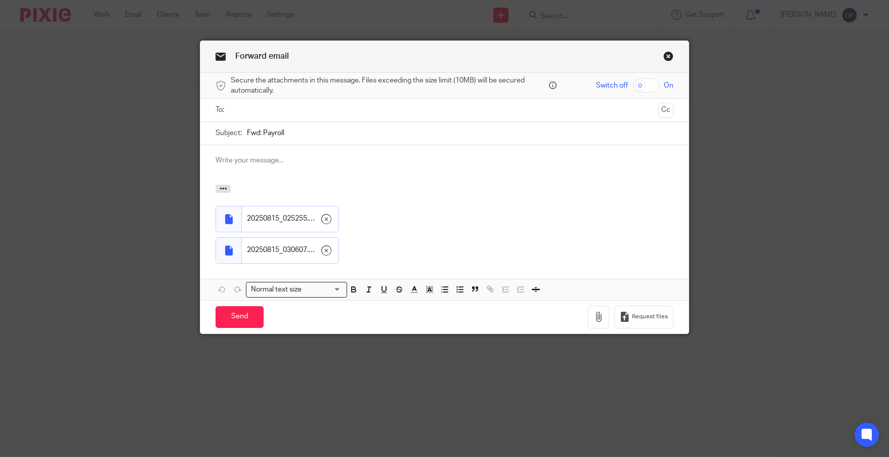
click at [280, 107] on input "text" at bounding box center [444, 110] width 420 height 12
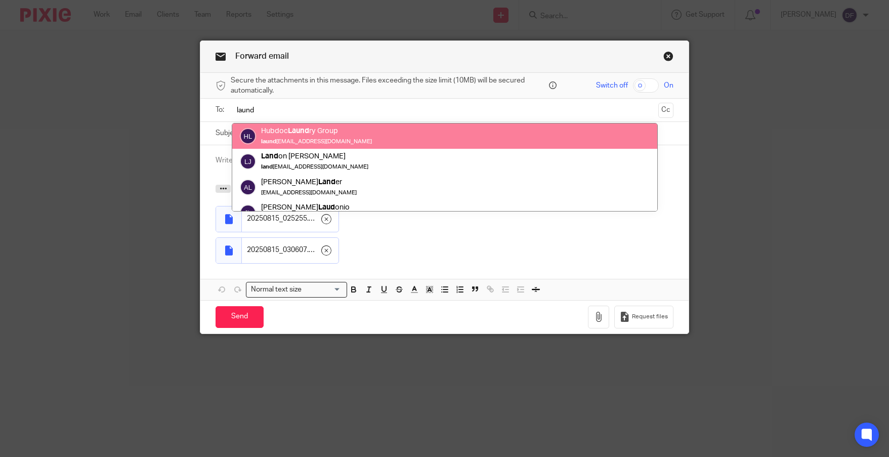
type input "laund"
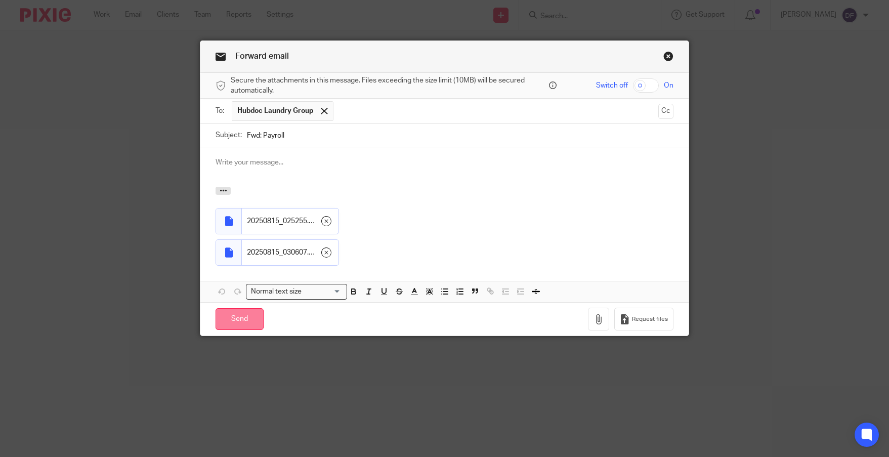
click at [232, 314] on input "Send" at bounding box center [240, 319] width 48 height 22
